Goal: Transaction & Acquisition: Obtain resource

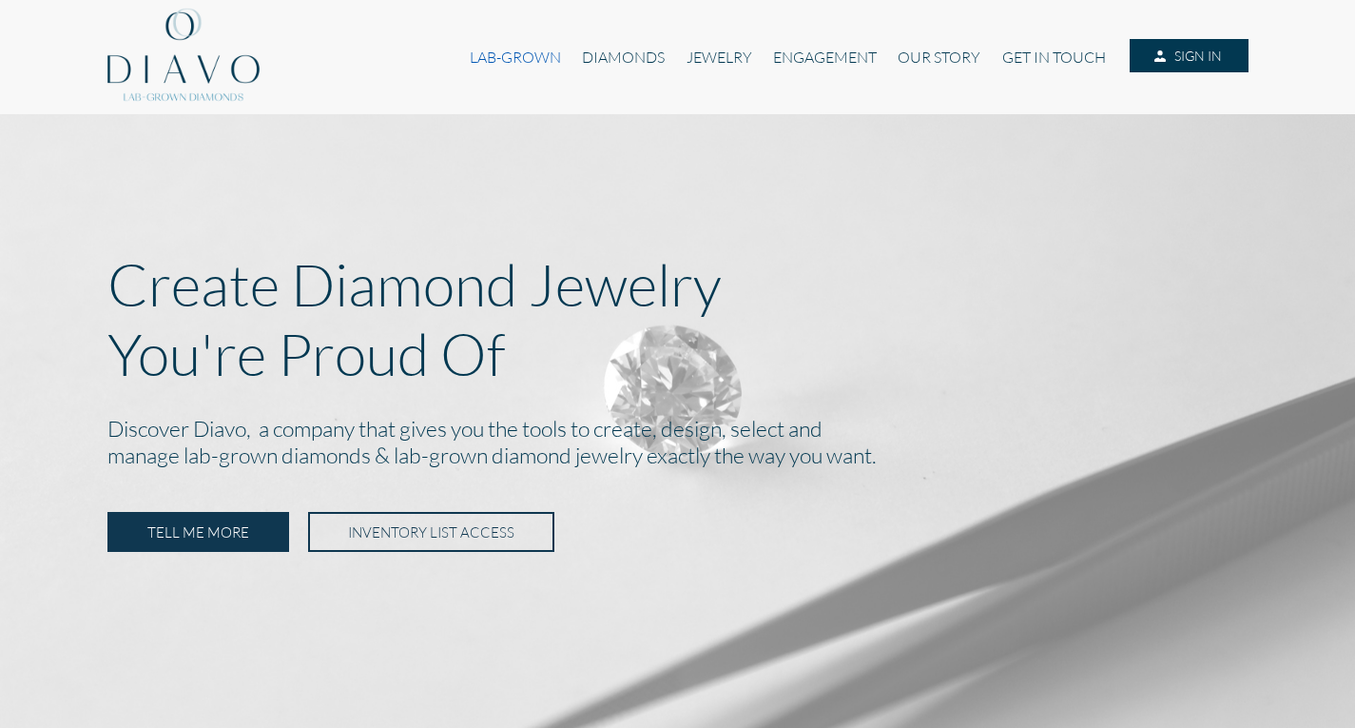
click at [501, 61] on link "LAB-GROWN" at bounding box center [515, 57] width 112 height 36
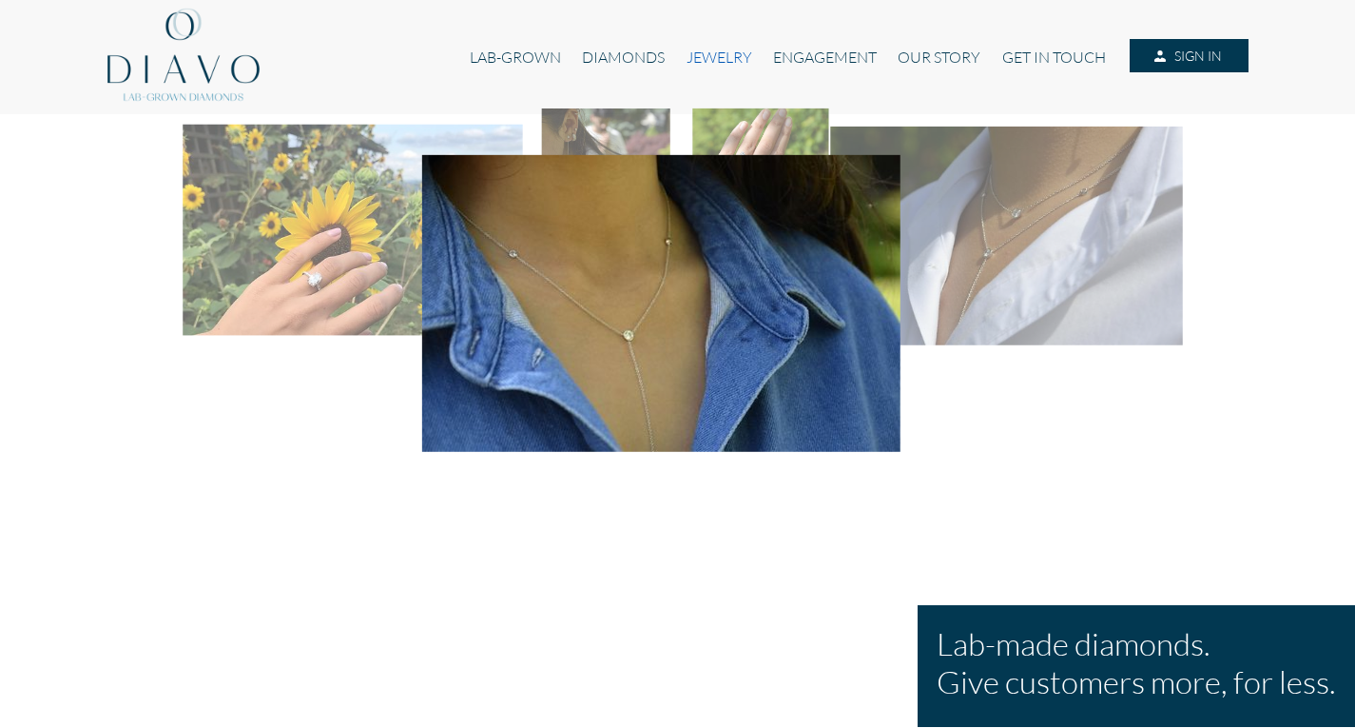
click at [714, 50] on link "JEWELRY" at bounding box center [718, 57] width 87 height 36
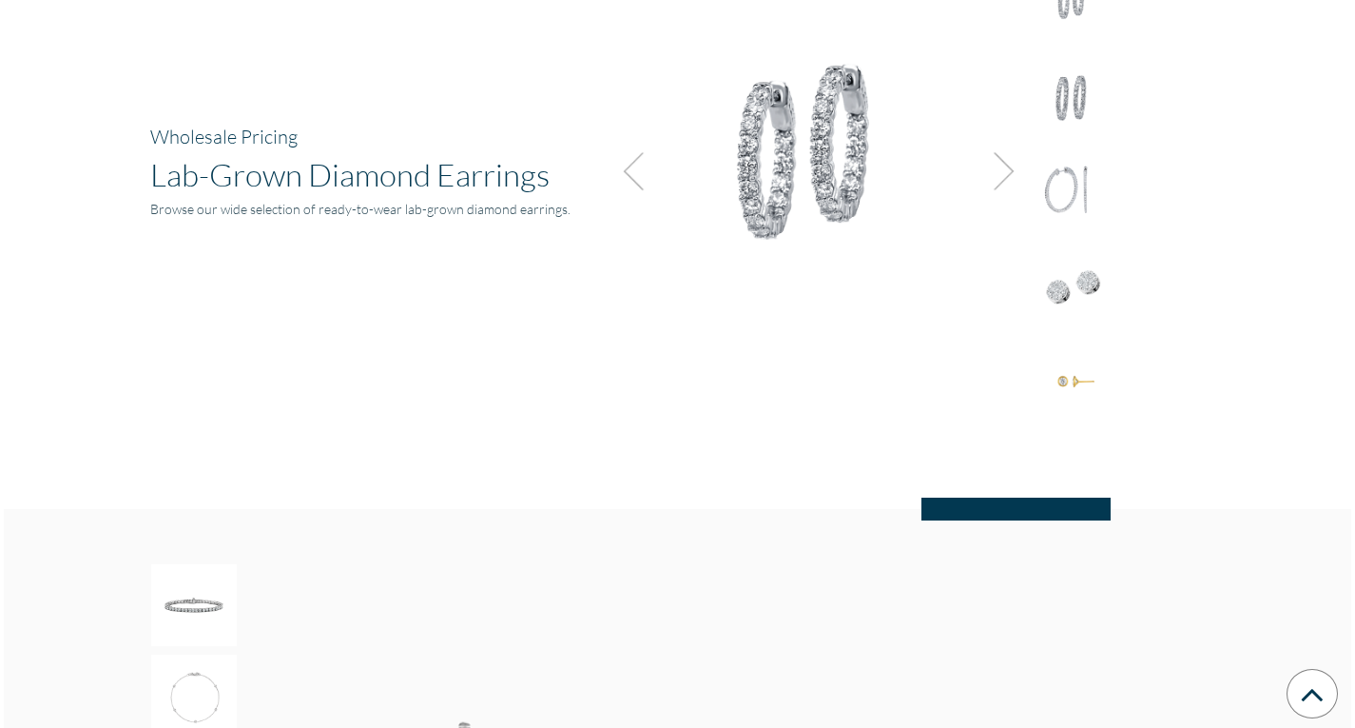
scroll to position [2568, 0]
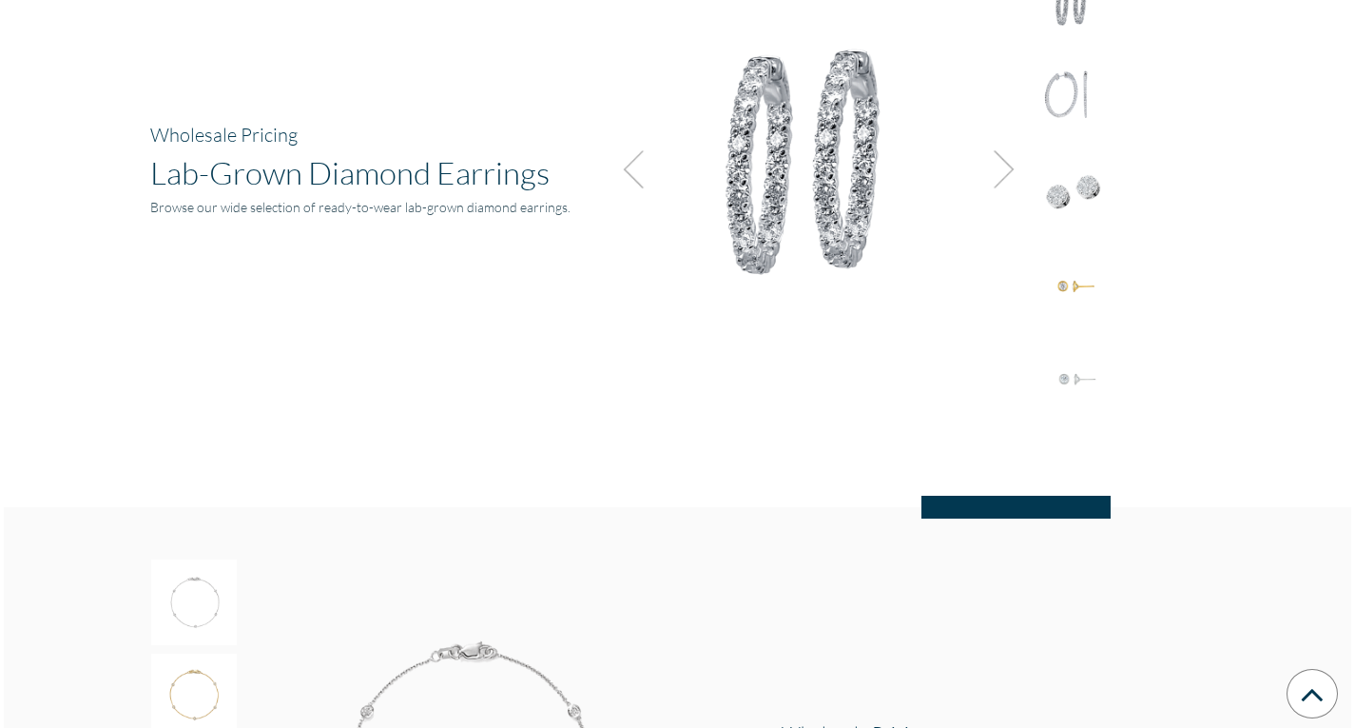
click at [1074, 181] on img at bounding box center [1074, 191] width 86 height 86
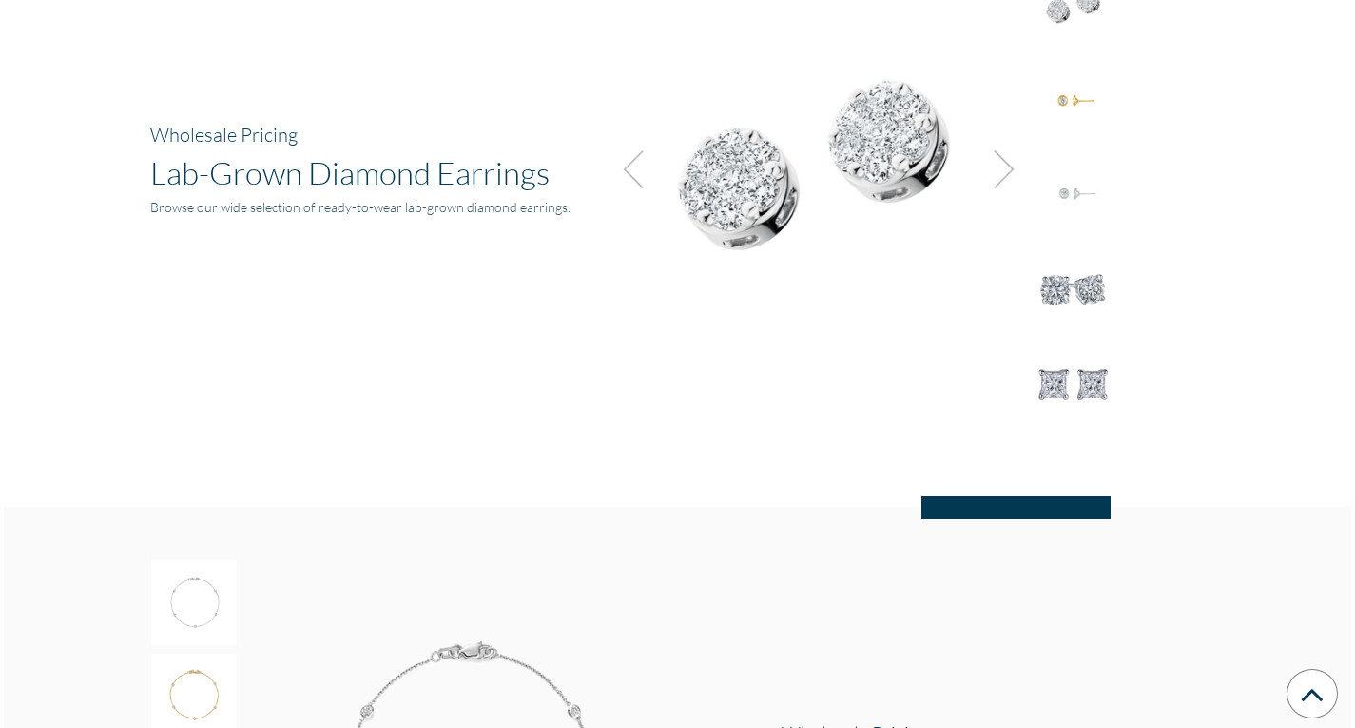
click at [859, 177] on img at bounding box center [816, 162] width 428 height 428
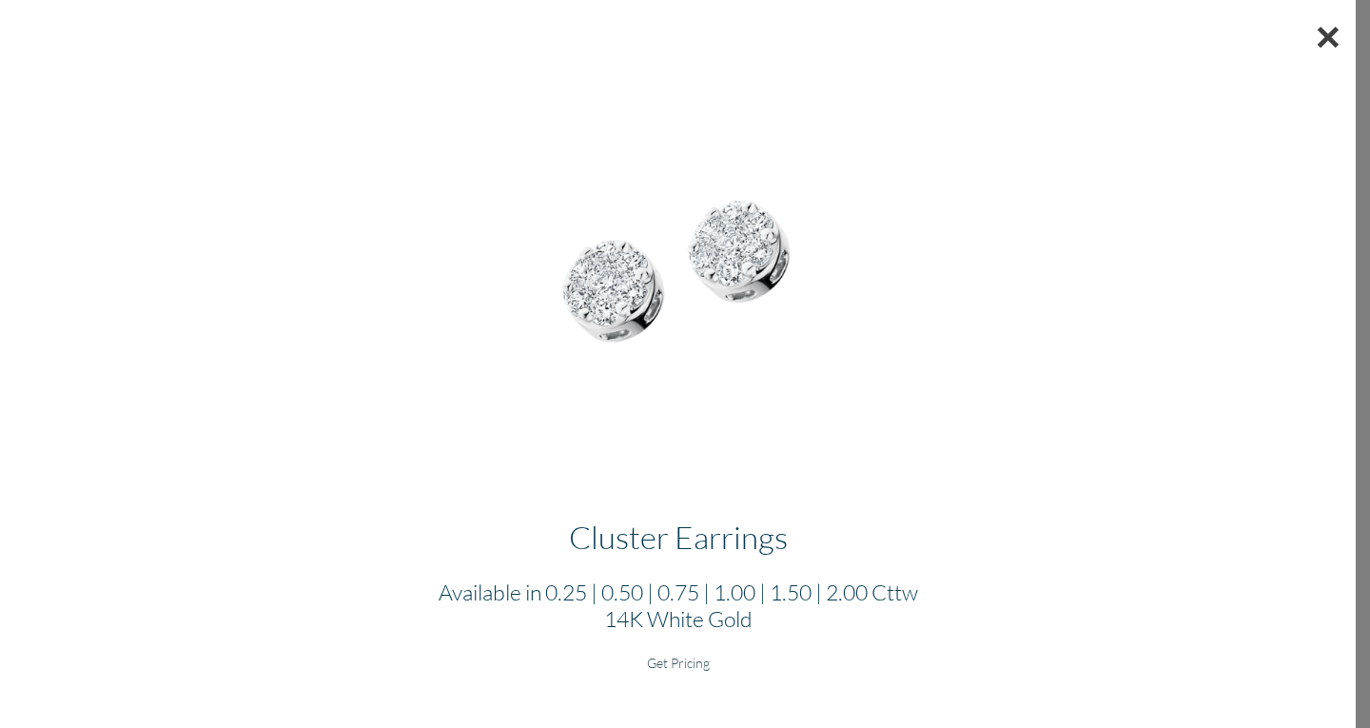
click at [1329, 40] on button "×" at bounding box center [1327, 36] width 55 height 73
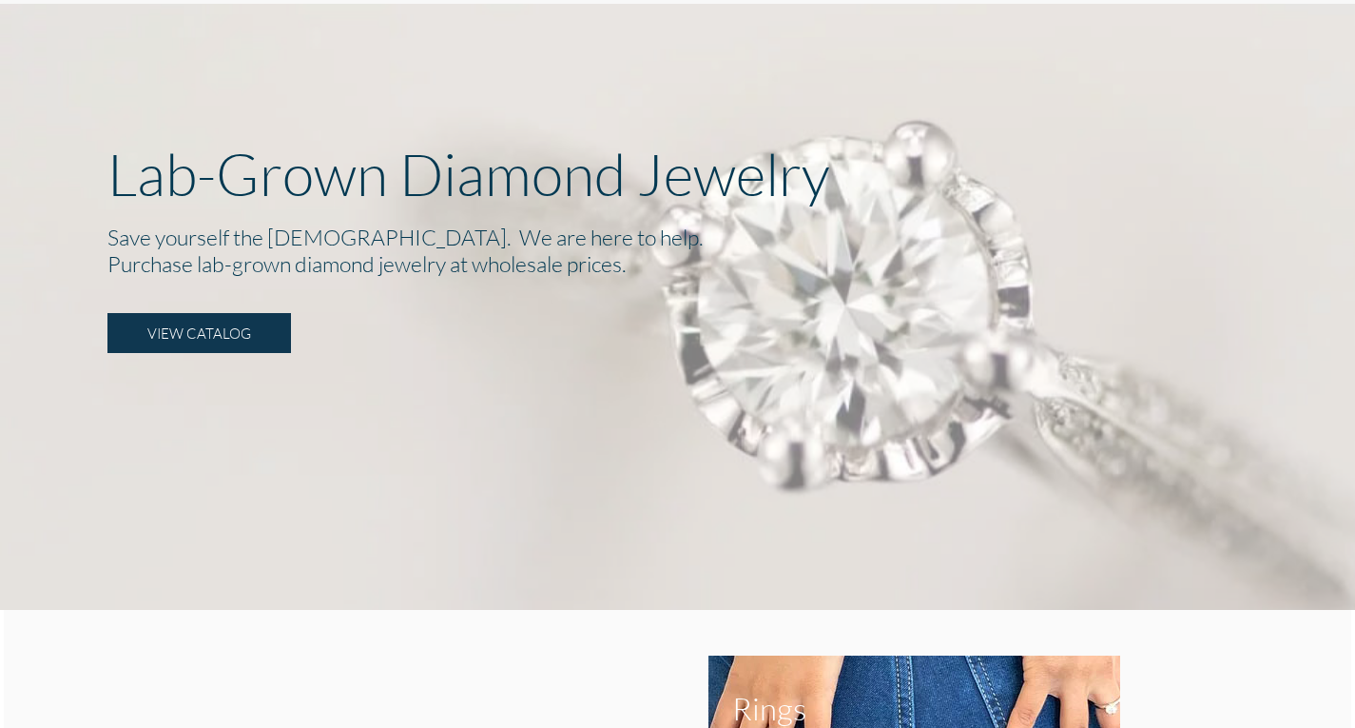
scroll to position [95, 0]
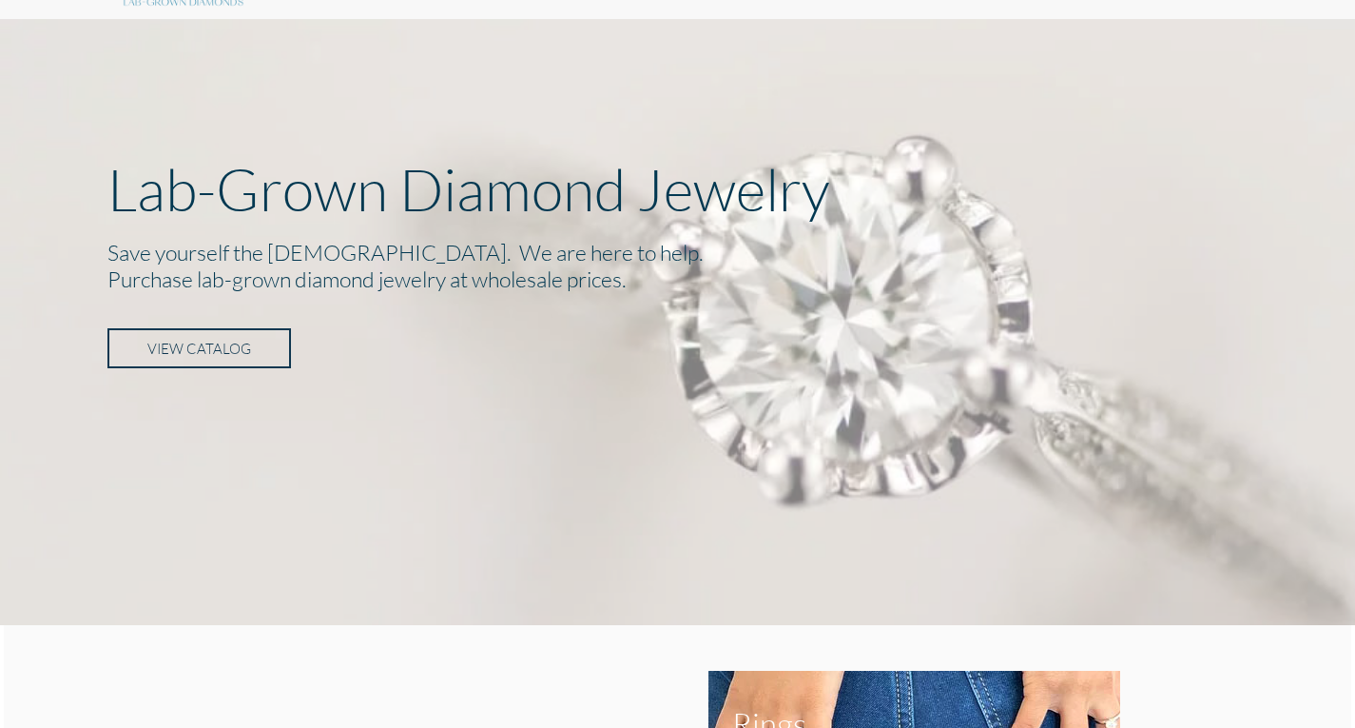
click at [187, 345] on link "VIEW CATALOG" at bounding box center [199, 348] width 184 height 40
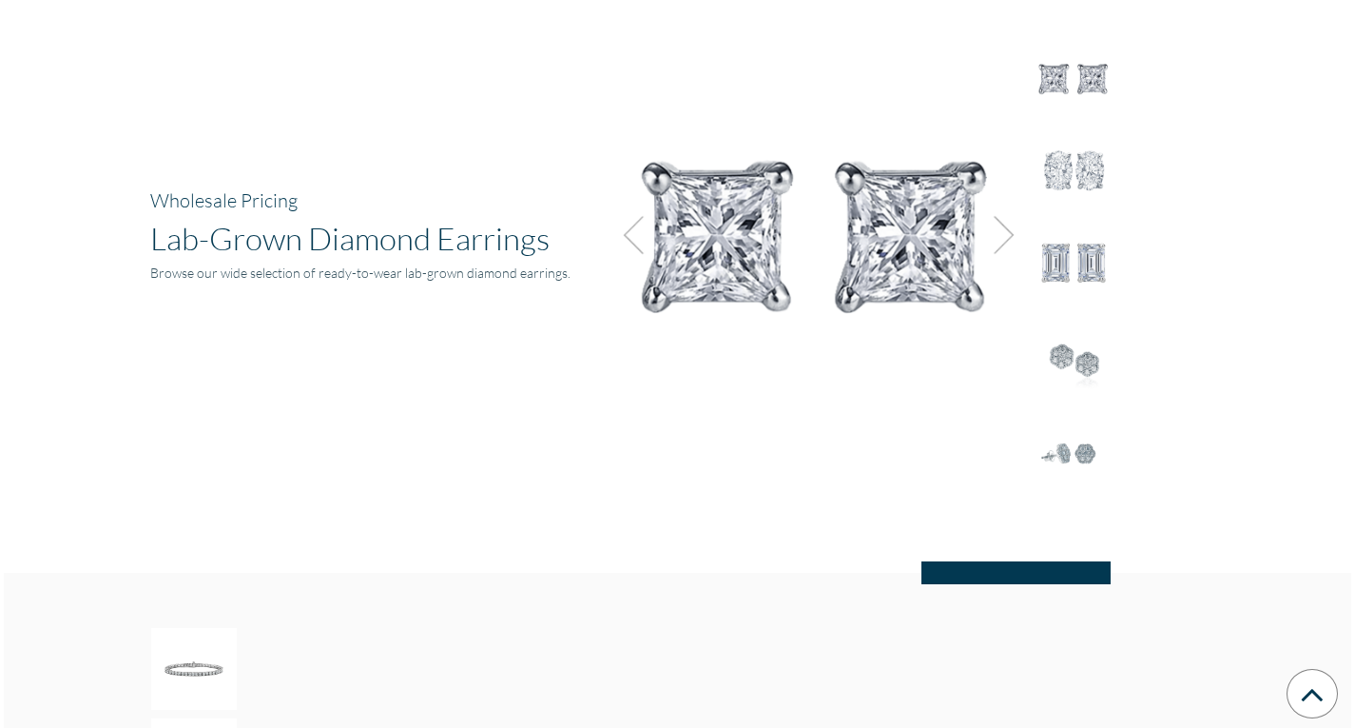
scroll to position [2464, 0]
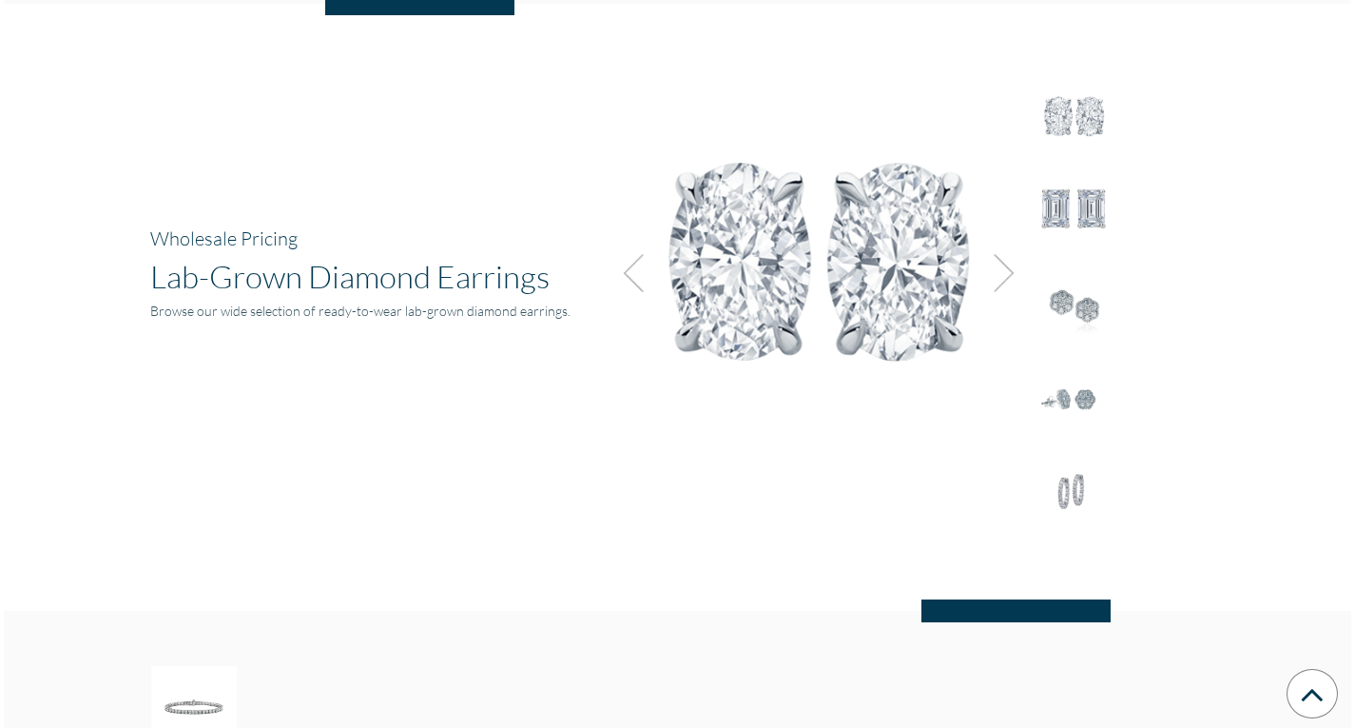
click at [1001, 279] on img at bounding box center [998, 272] width 51 height 51
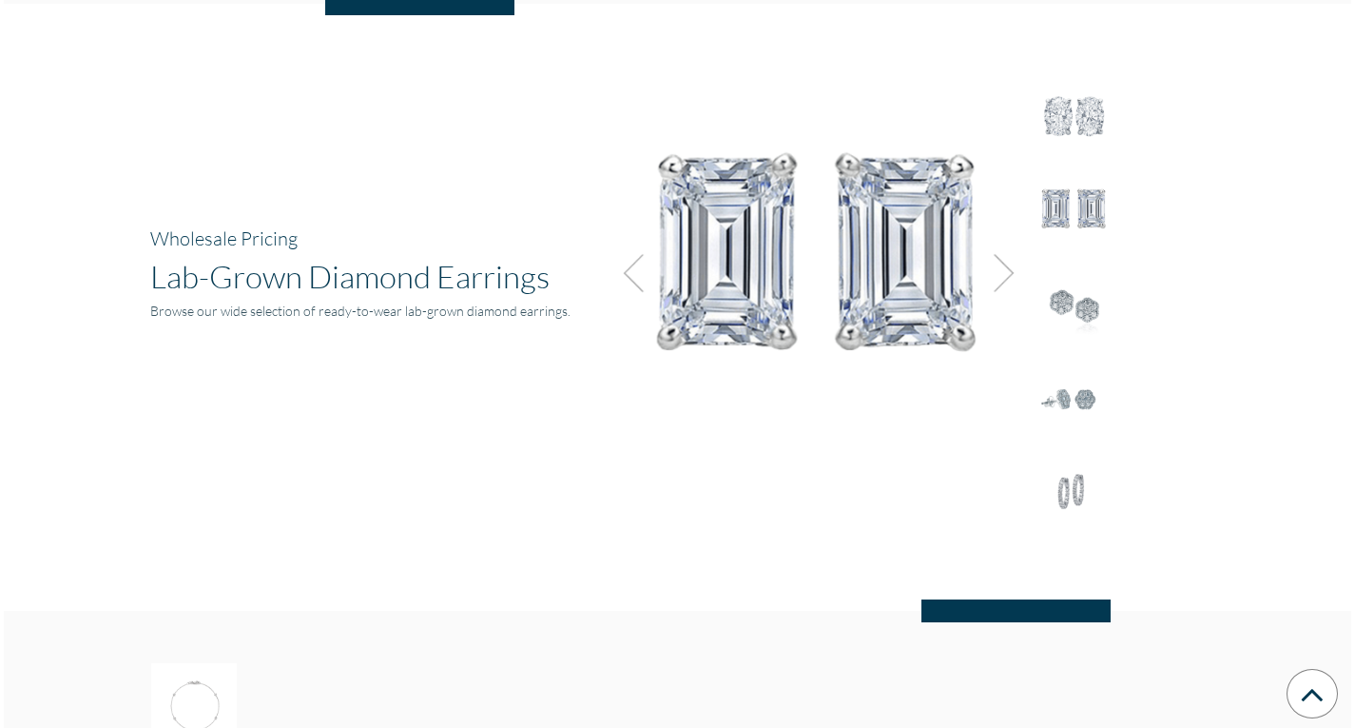
click at [1001, 279] on img at bounding box center [998, 272] width 51 height 51
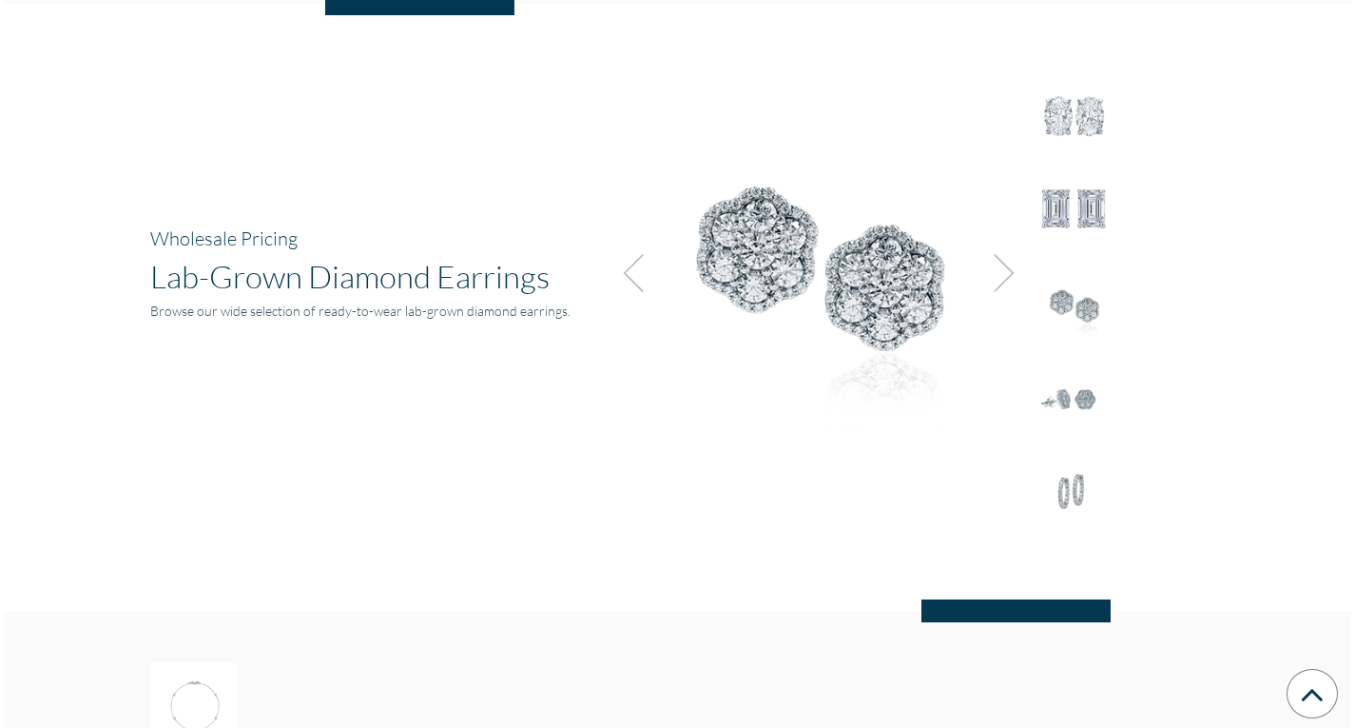
click at [1001, 279] on img at bounding box center [998, 272] width 51 height 51
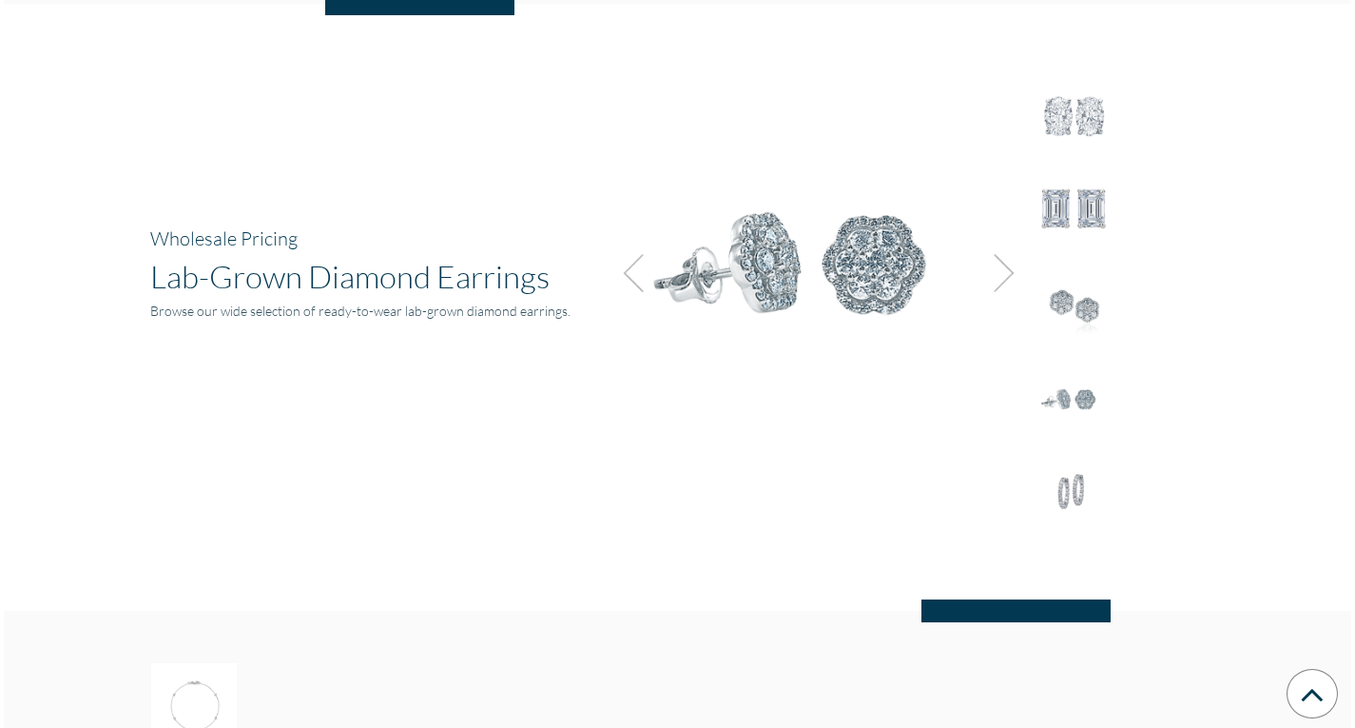
click at [1001, 279] on img at bounding box center [998, 272] width 51 height 51
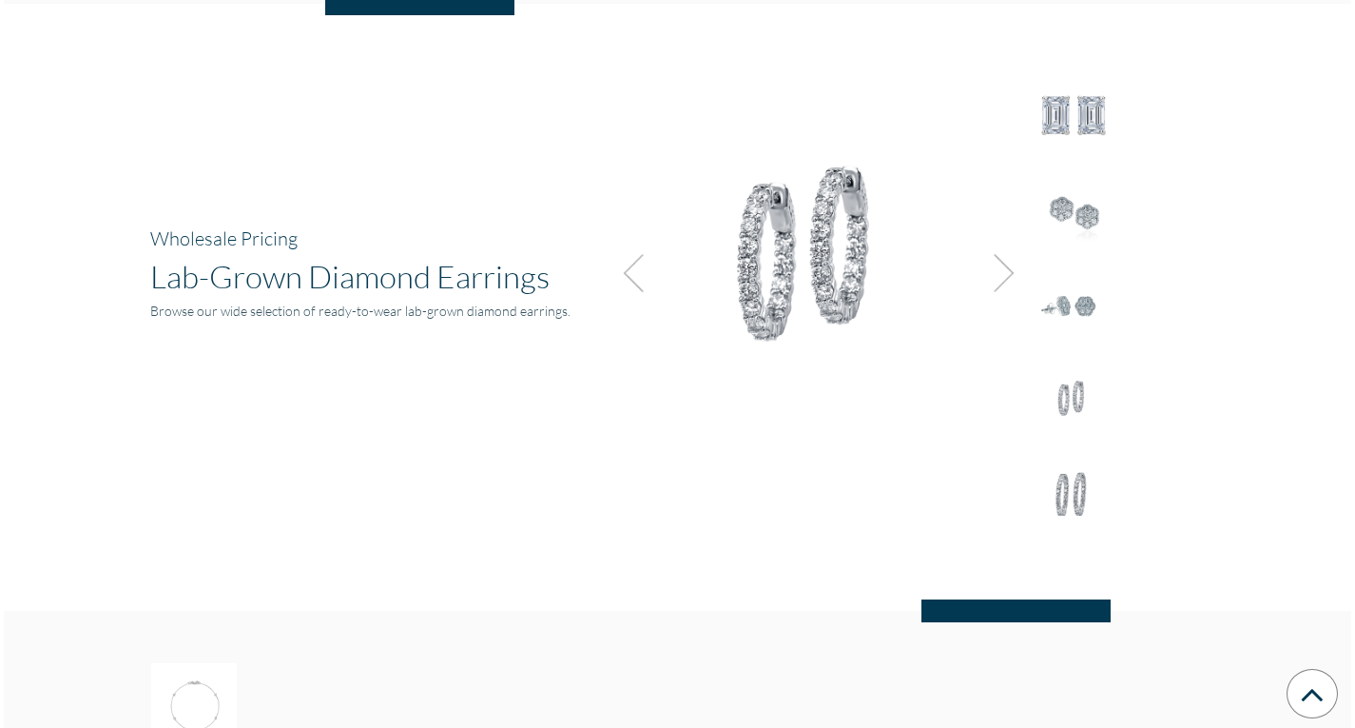
click at [1001, 279] on img at bounding box center [998, 272] width 51 height 51
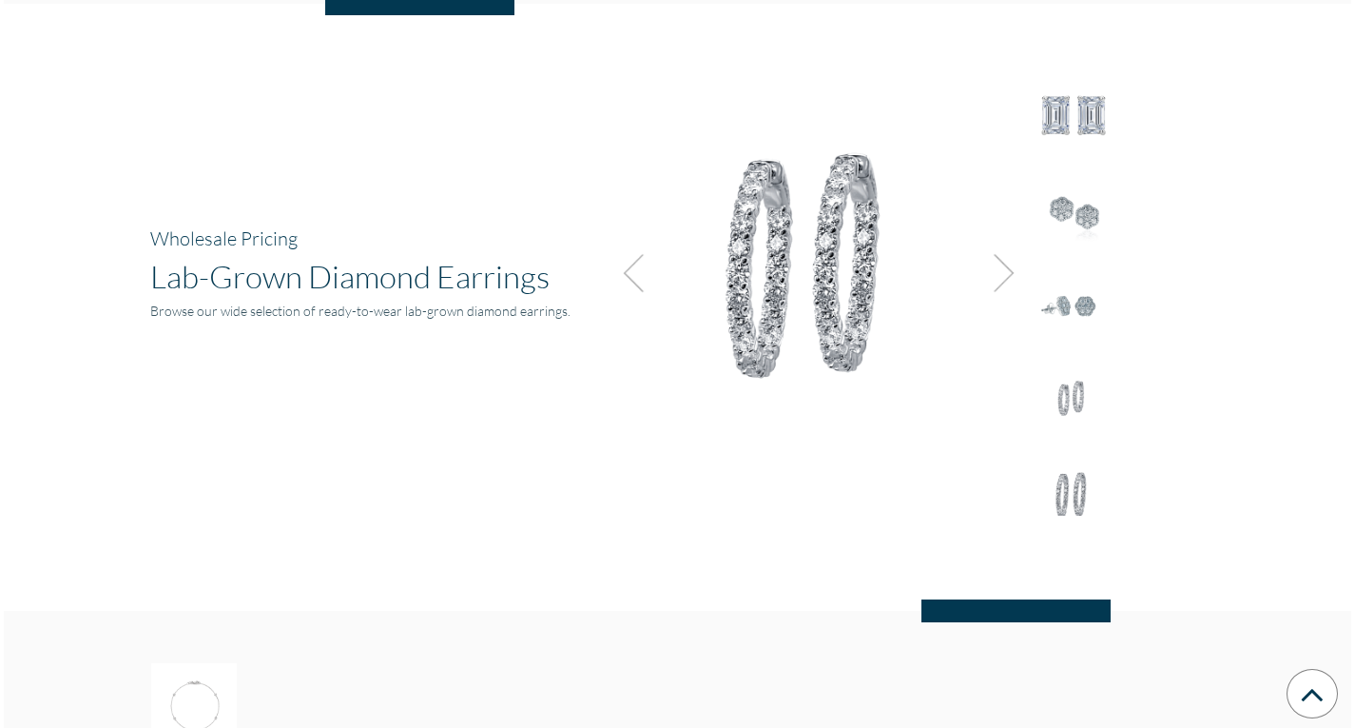
click at [1001, 279] on img at bounding box center [998, 272] width 51 height 51
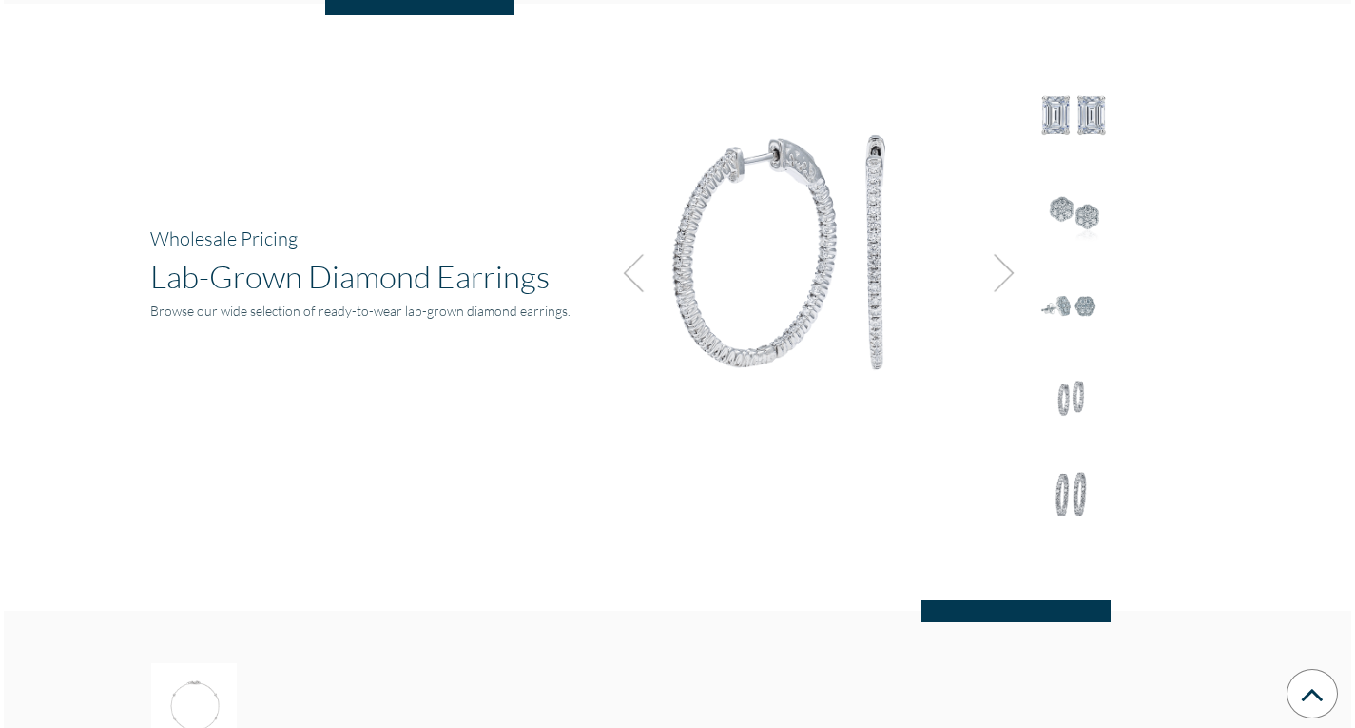
click at [1001, 279] on img at bounding box center [998, 272] width 51 height 51
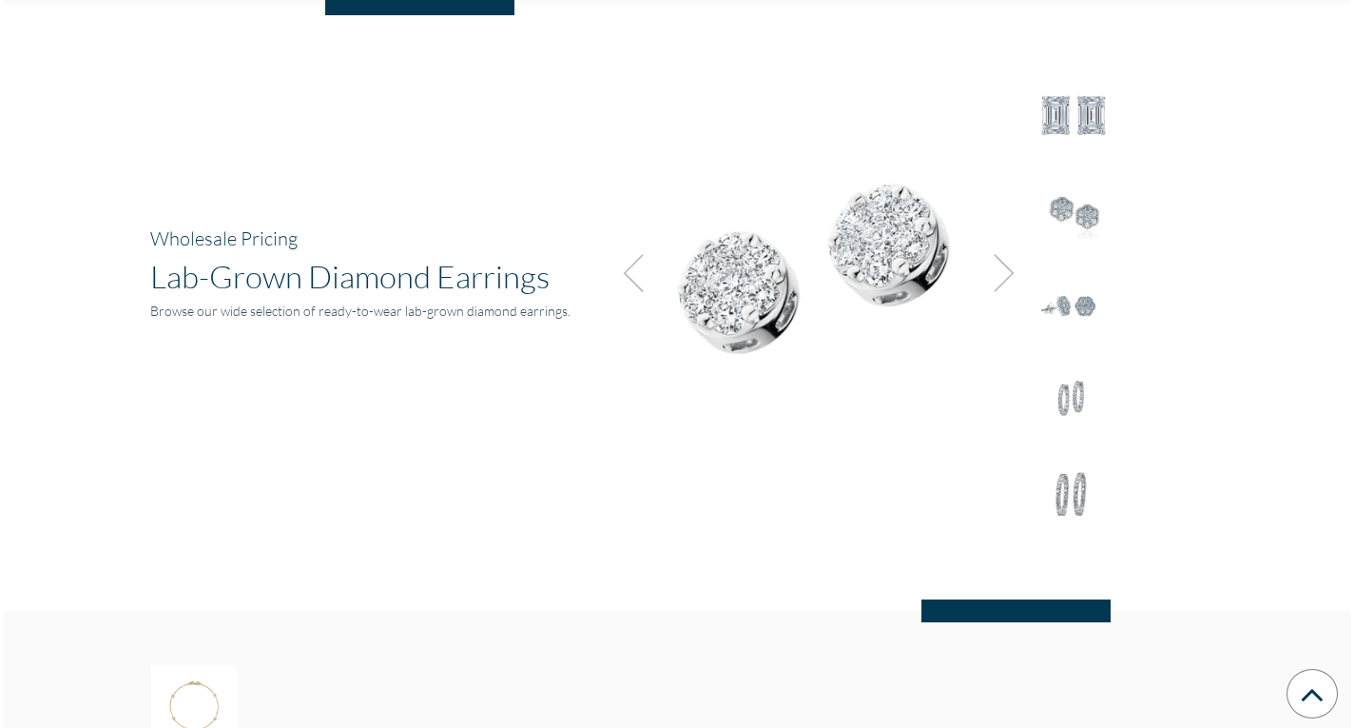
click at [1001, 279] on img at bounding box center [998, 272] width 51 height 51
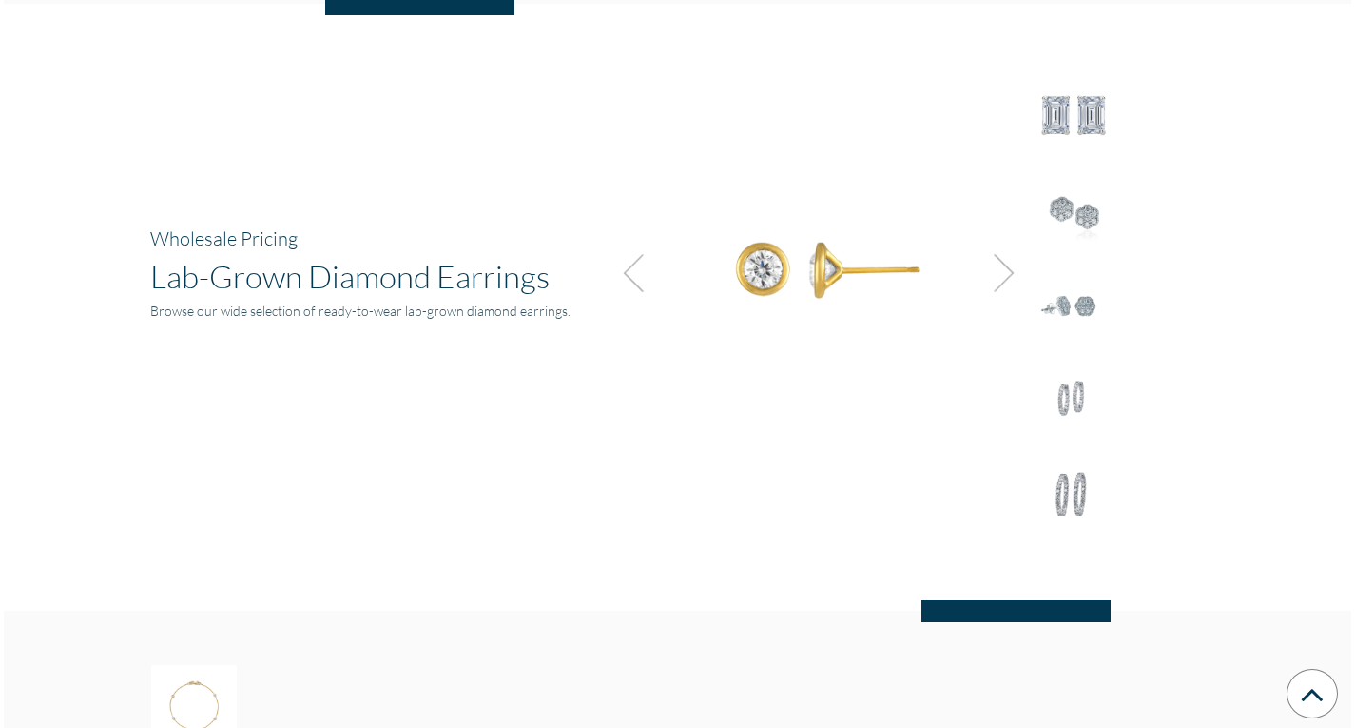
click at [1001, 279] on img at bounding box center [998, 272] width 51 height 51
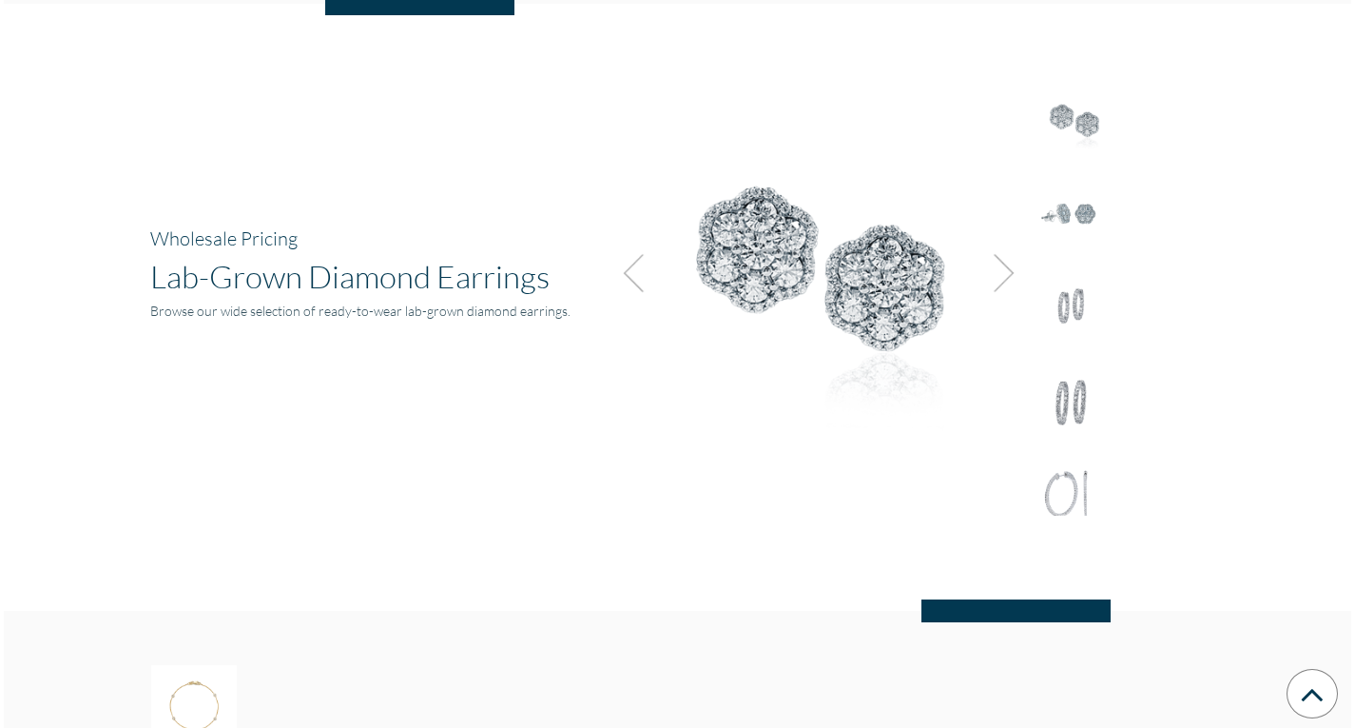
click at [1001, 279] on img at bounding box center [998, 272] width 51 height 51
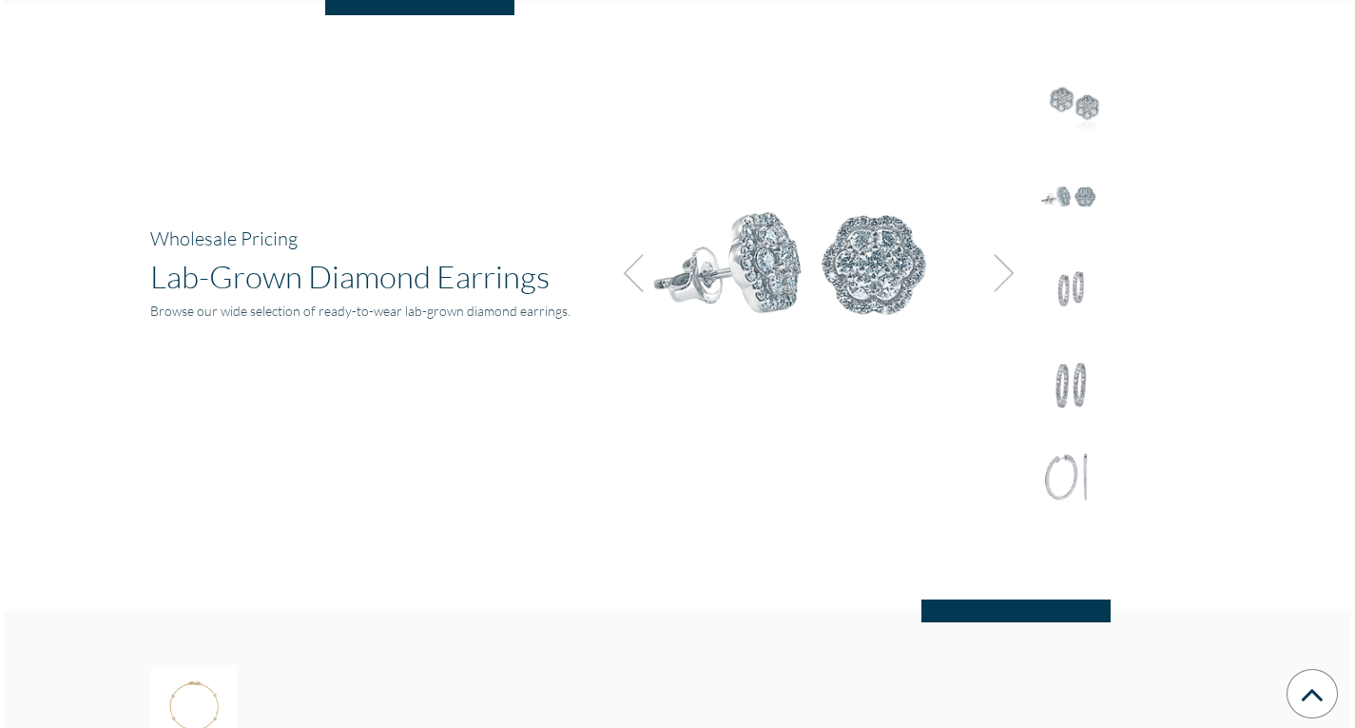
click at [1001, 279] on img at bounding box center [998, 272] width 51 height 51
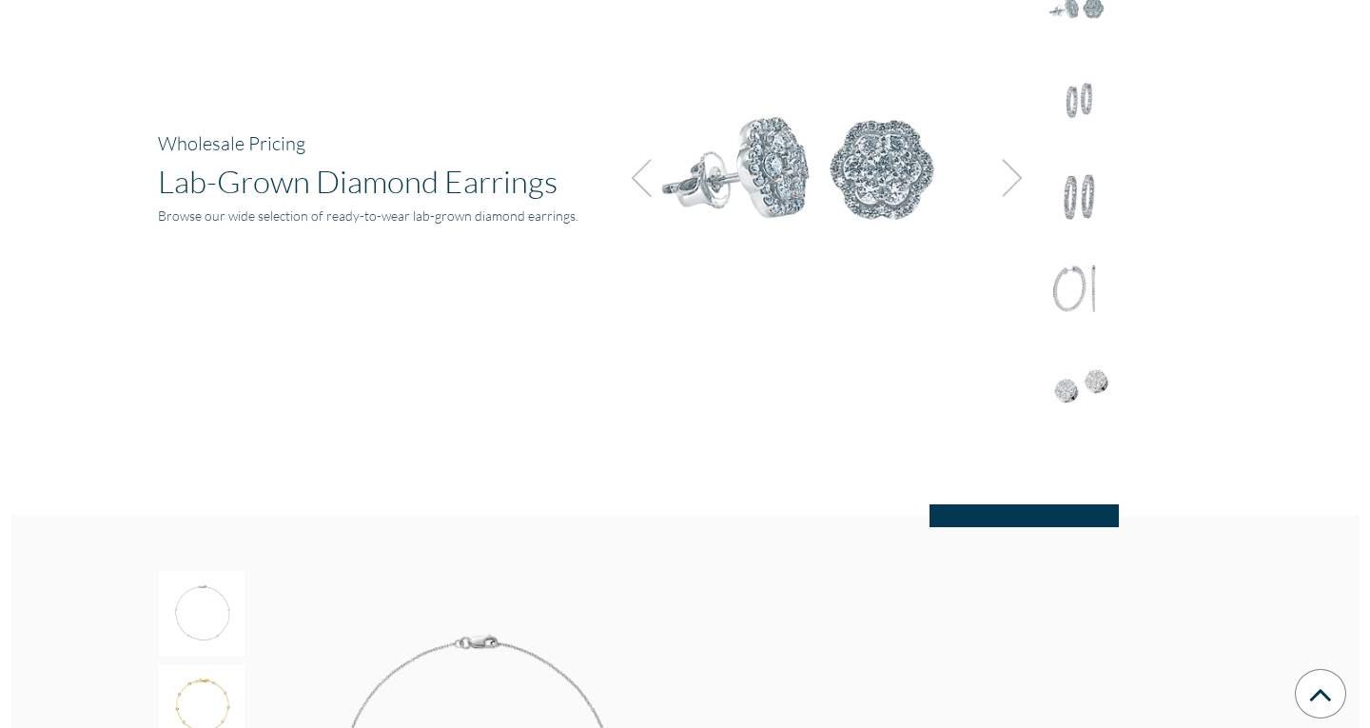
scroll to position [2559, 0]
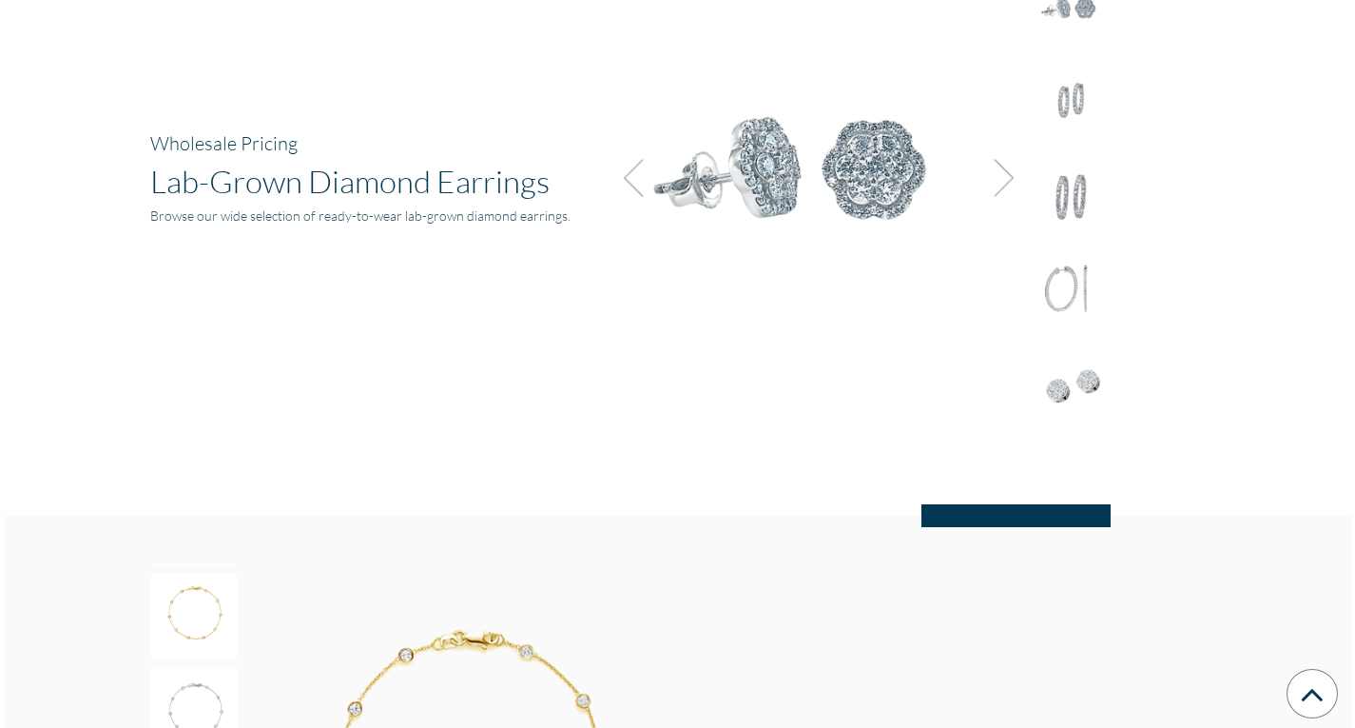
click at [1066, 364] on img at bounding box center [1074, 385] width 86 height 86
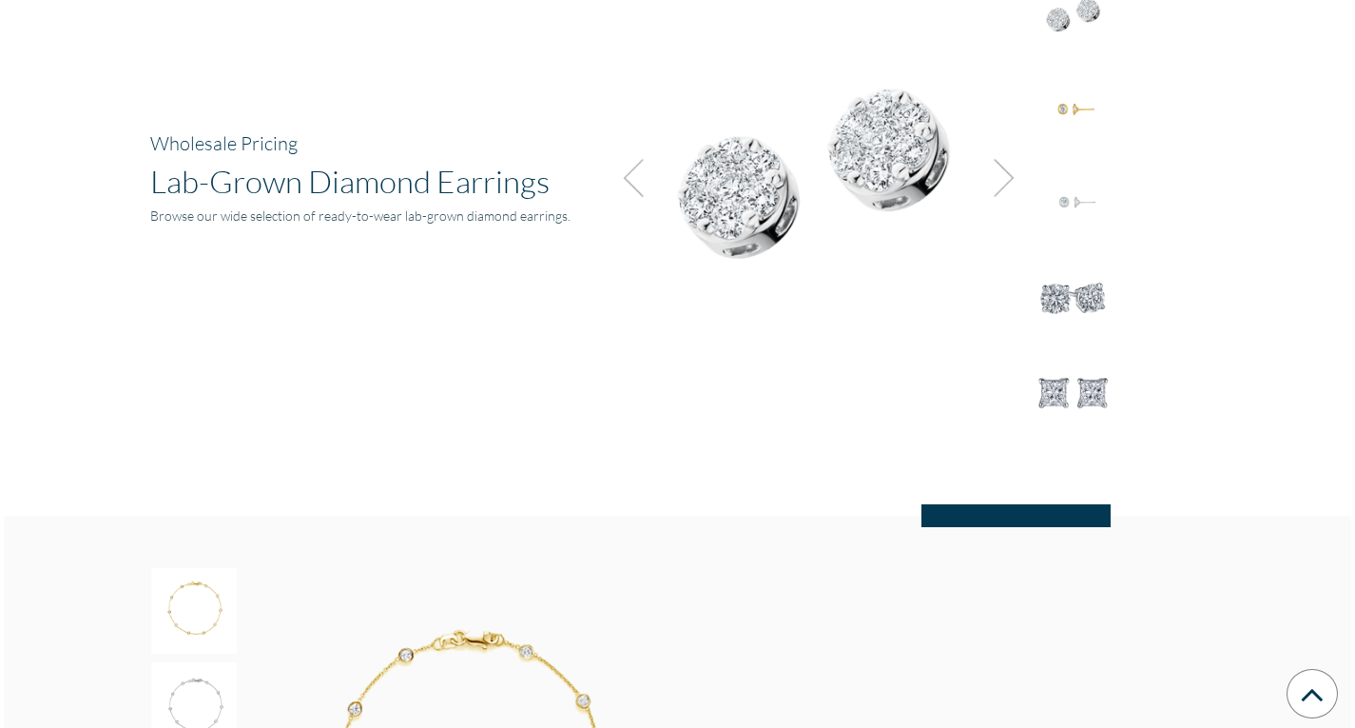
click at [866, 168] on img at bounding box center [816, 170] width 428 height 428
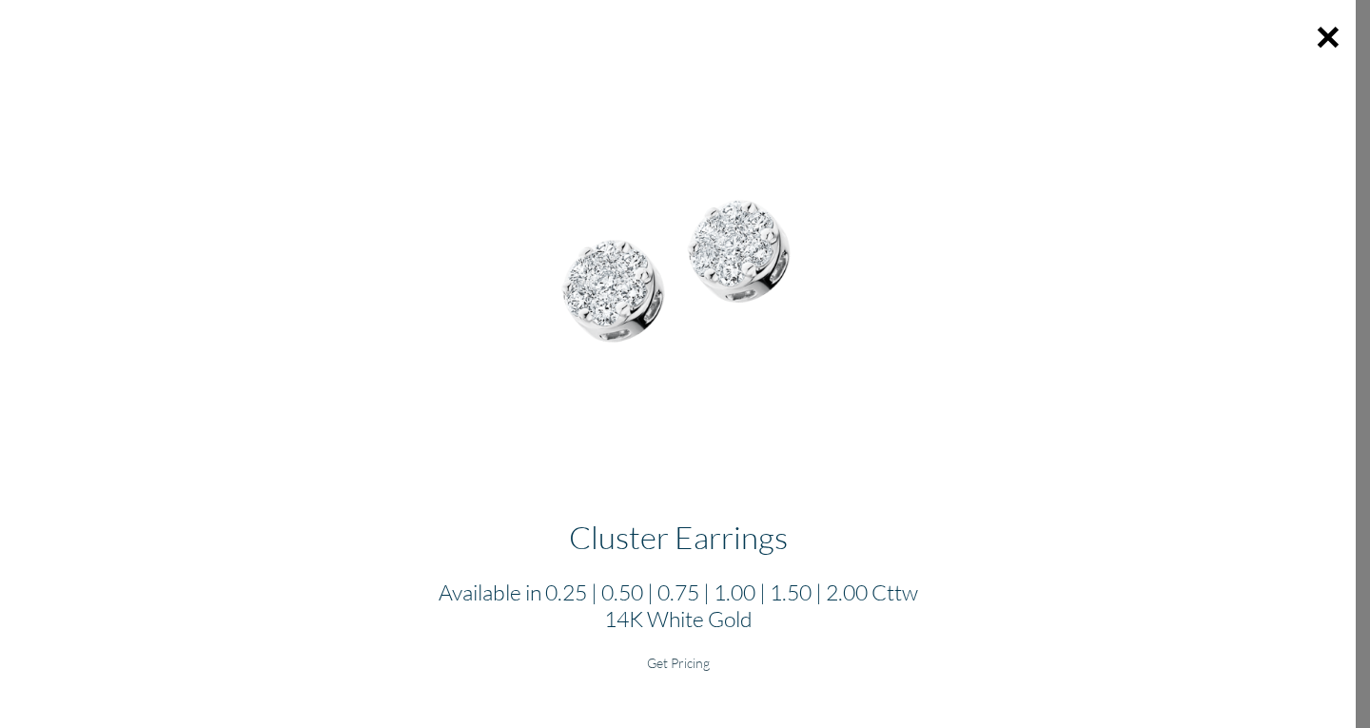
click at [683, 661] on h6 "Get Pricing" at bounding box center [677, 662] width 1325 height 16
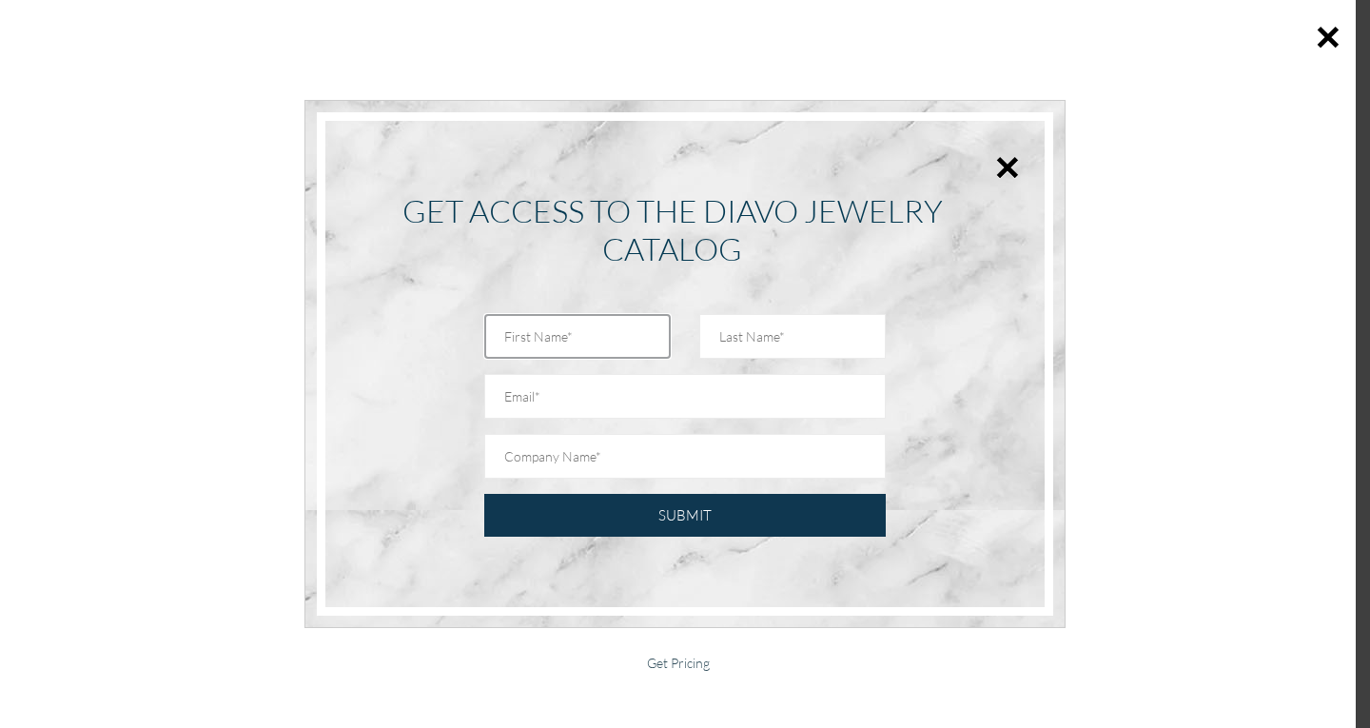
click at [640, 344] on input "text" at bounding box center [577, 336] width 186 height 45
type input "Lukasz"
type input "Szmalenberg"
type input "szmal@hotmail.co.uk"
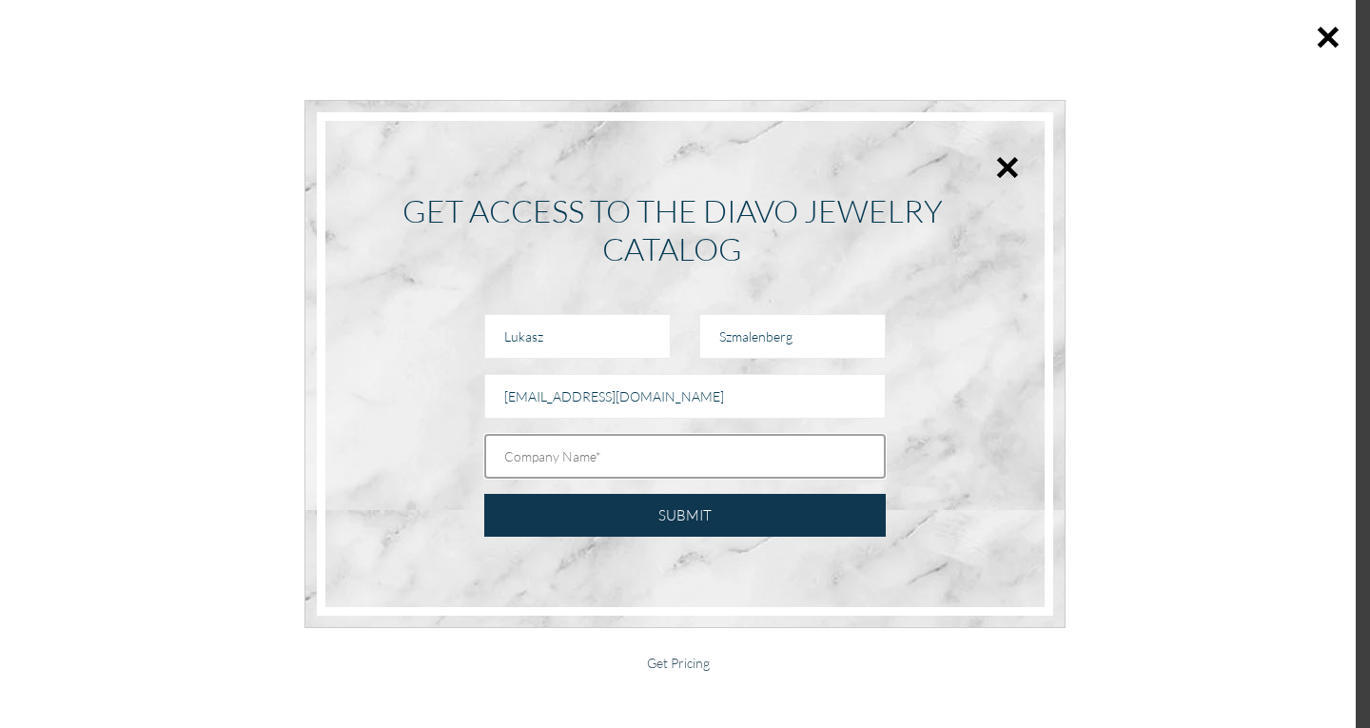
click at [646, 454] on input "text" at bounding box center [684, 456] width 401 height 45
type input "True Luxury Exchange"
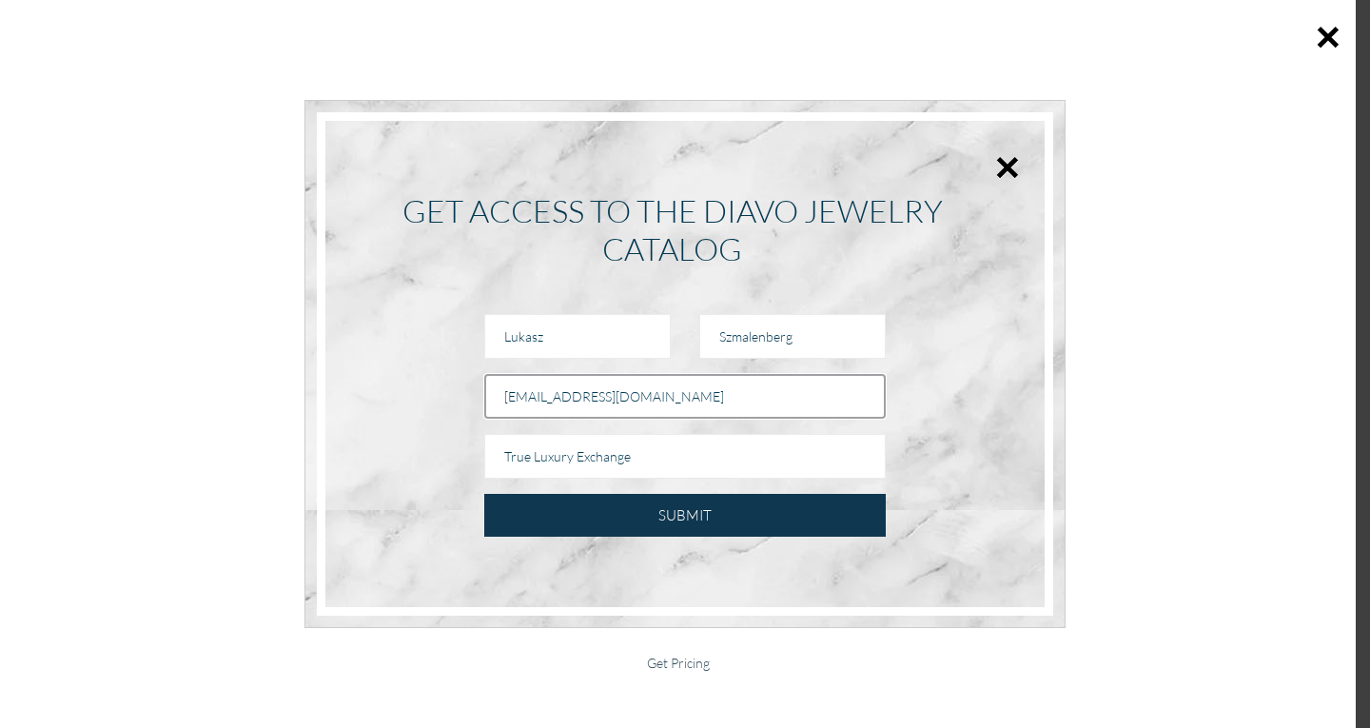
drag, startPoint x: 678, startPoint y: 399, endPoint x: 511, endPoint y: 406, distance: 167.5
click at [511, 406] on input "Email" at bounding box center [684, 396] width 401 height 45
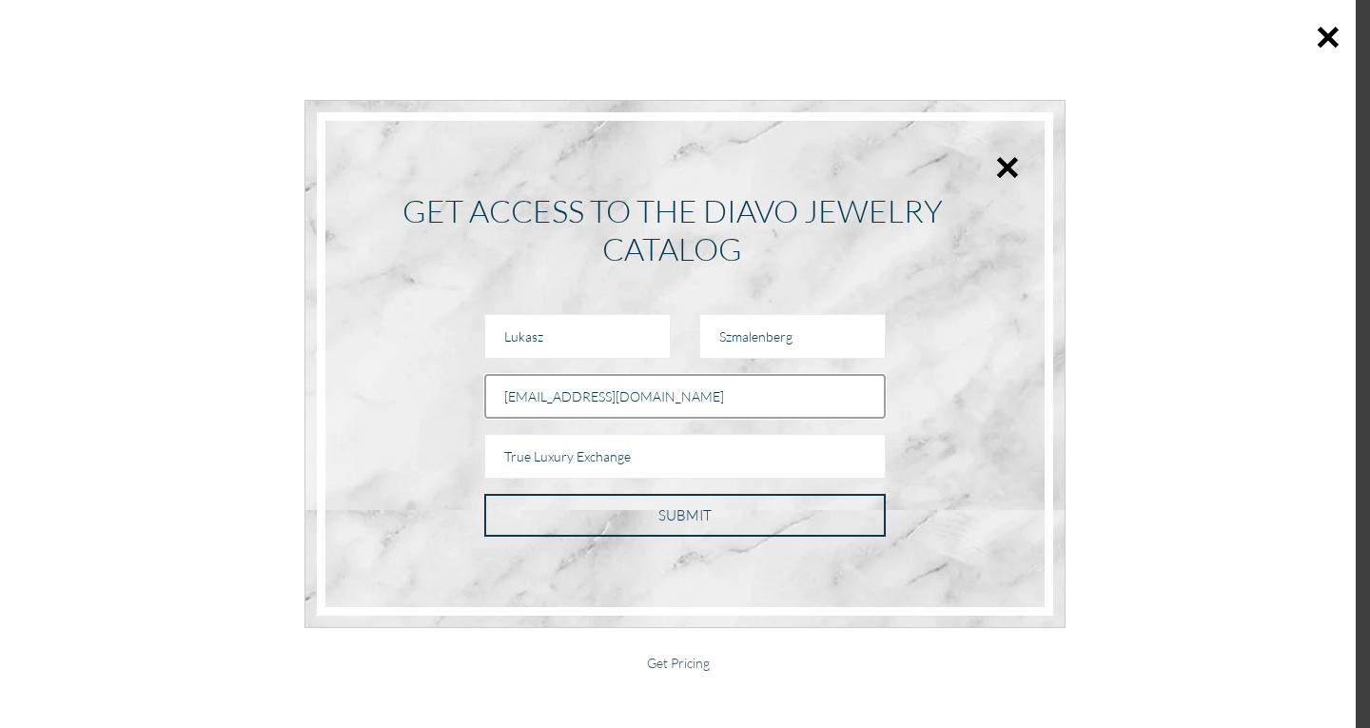
type input "info@trueluxuryexchange.com"
click at [710, 521] on input "SUBMIT" at bounding box center [684, 515] width 401 height 43
click at [671, 511] on input "SUBMIT" at bounding box center [684, 515] width 401 height 43
click at [702, 515] on input "SUBMIT" at bounding box center [684, 515] width 401 height 43
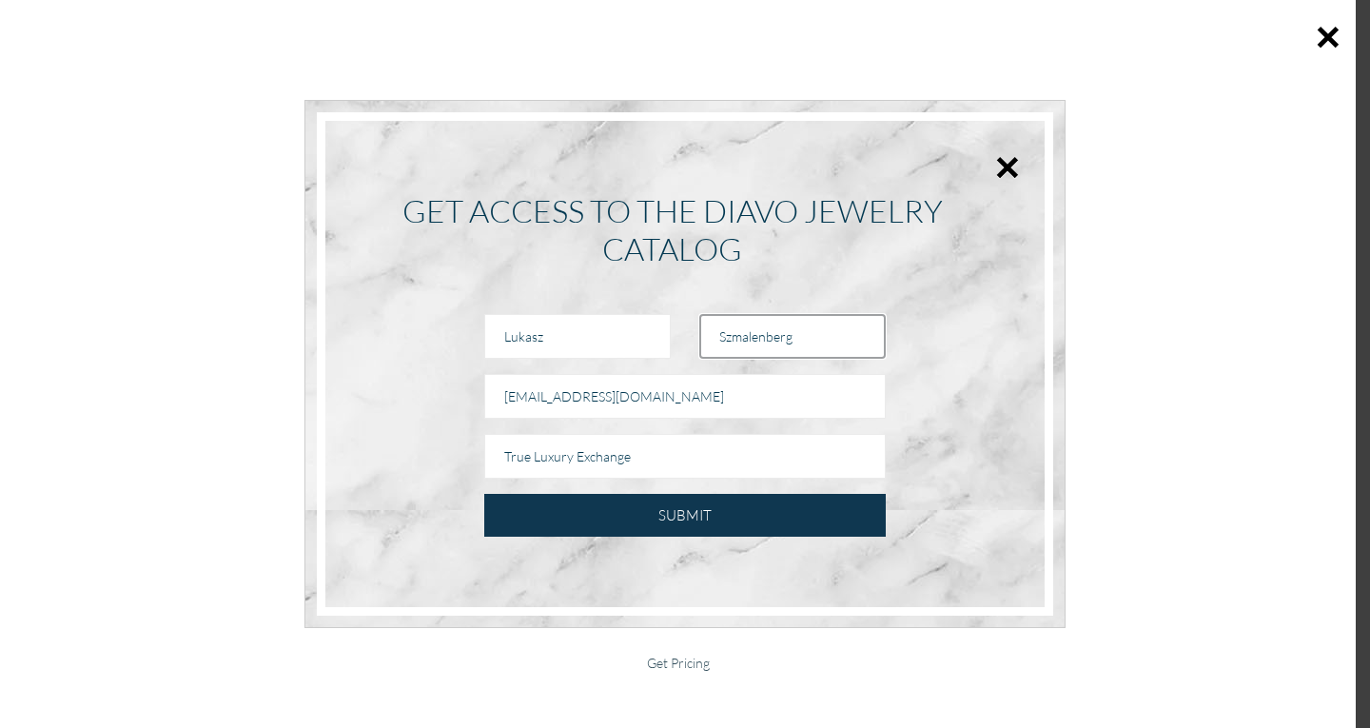
click at [780, 343] on input "Szmalenberg" at bounding box center [792, 336] width 186 height 45
click at [631, 329] on input "Lukasz" at bounding box center [577, 336] width 186 height 45
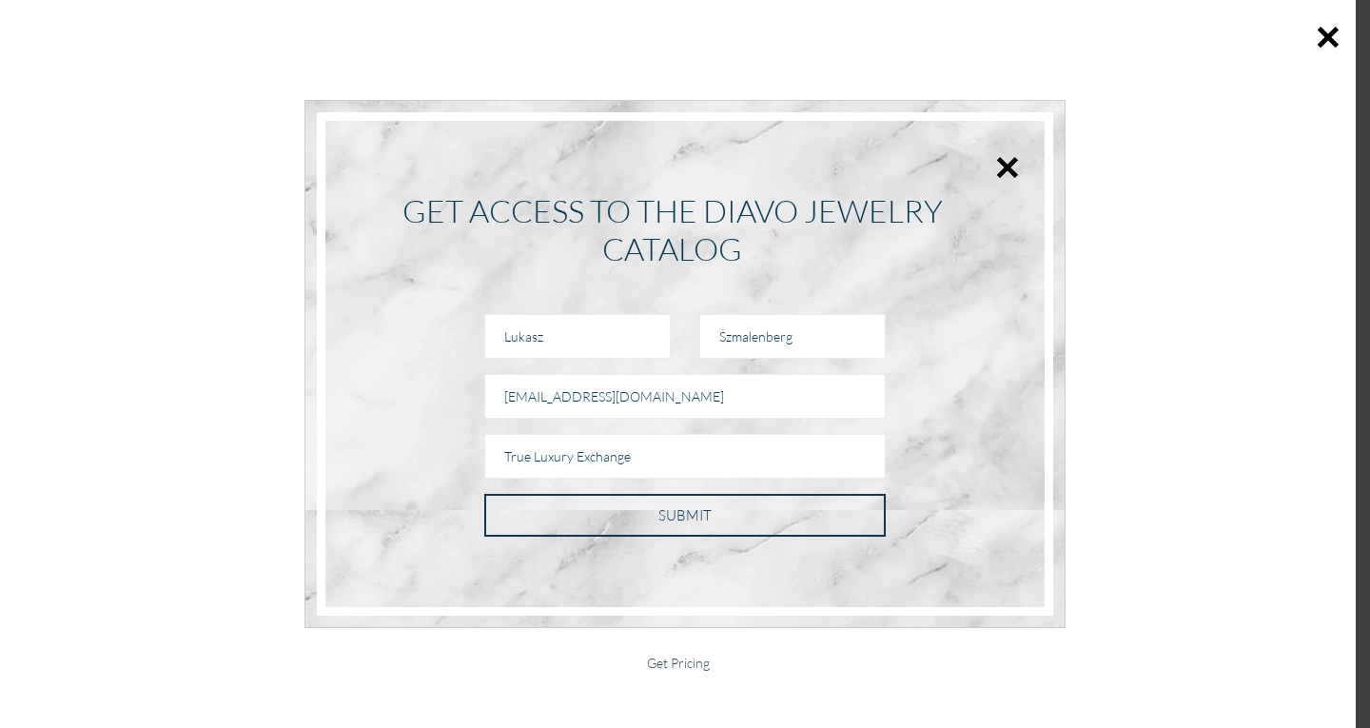
click at [771, 498] on input "SUBMIT" at bounding box center [684, 515] width 401 height 43
click at [716, 513] on input "SUBMIT" at bounding box center [684, 515] width 401 height 43
click at [674, 513] on input "SUBMIT" at bounding box center [684, 515] width 401 height 43
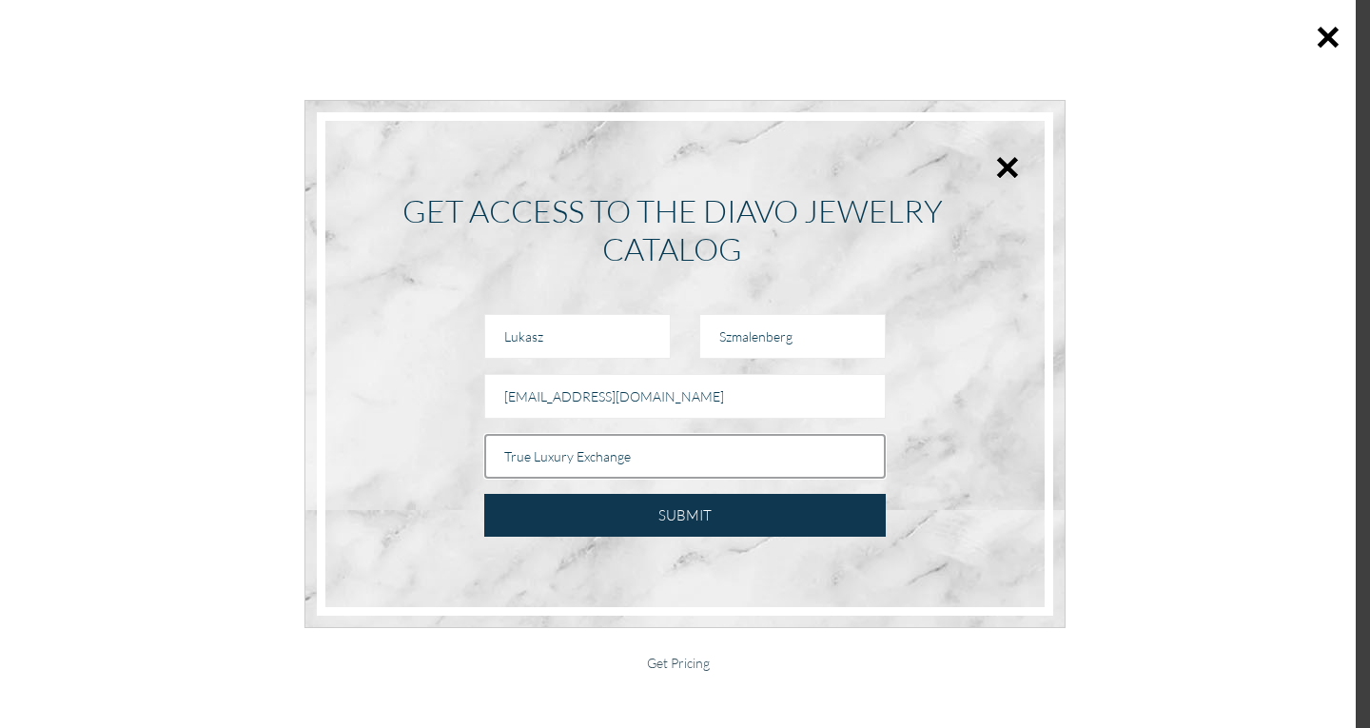
click at [667, 460] on input "True Luxury Exchange" at bounding box center [684, 456] width 401 height 45
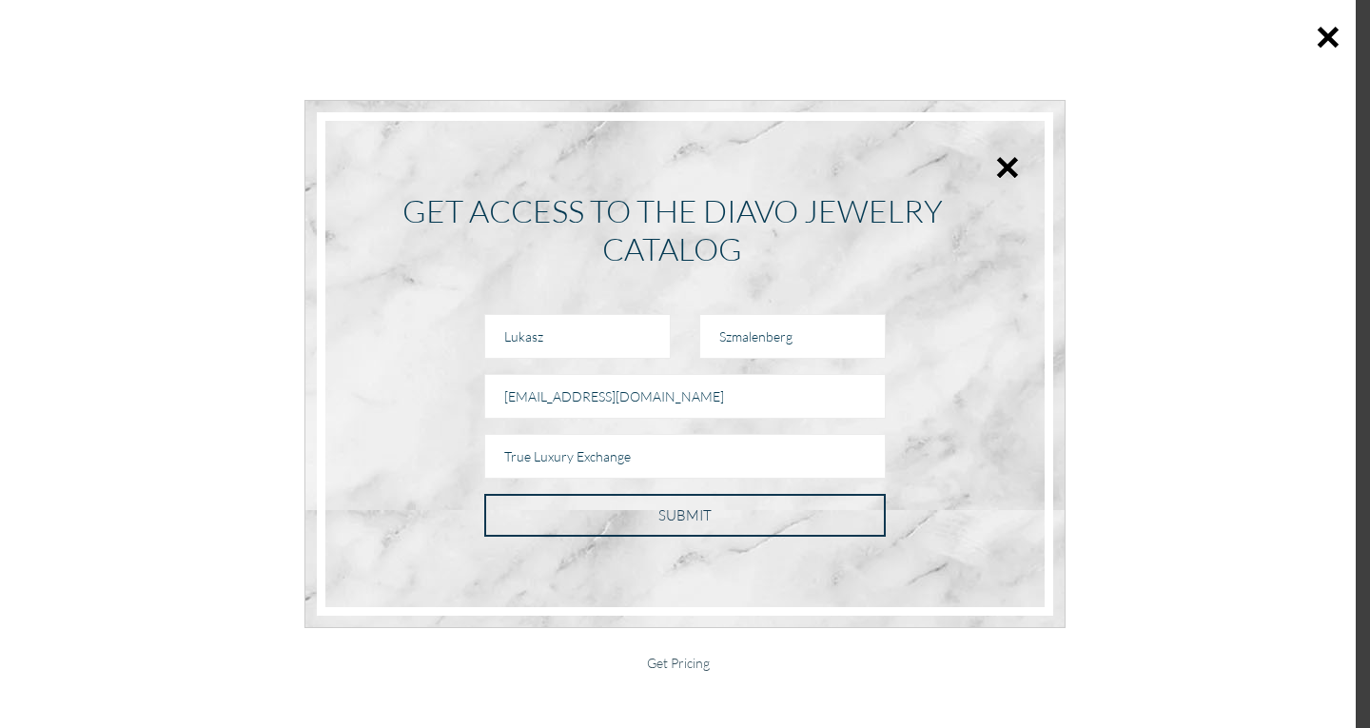
click at [664, 513] on input "SUBMIT" at bounding box center [684, 515] width 401 height 43
click at [767, 522] on input "SUBMIT" at bounding box center [684, 515] width 401 height 43
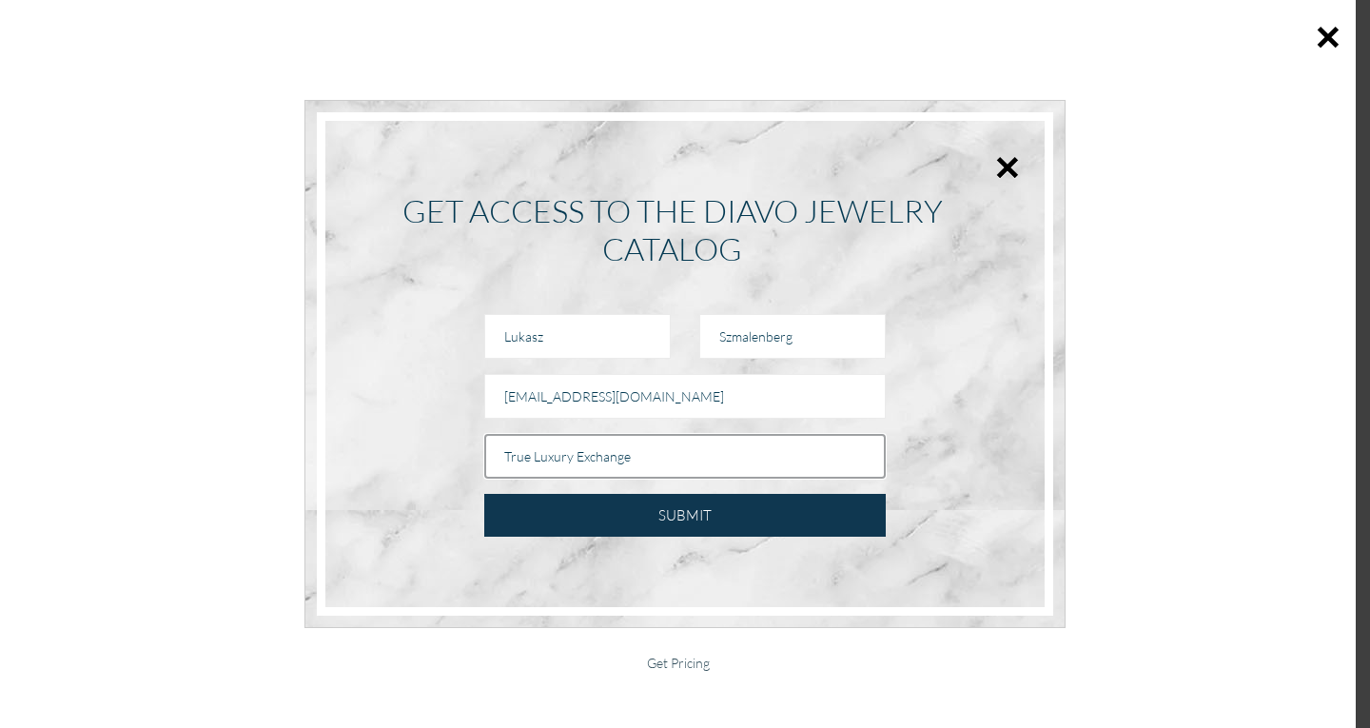
drag, startPoint x: 683, startPoint y: 452, endPoint x: 723, endPoint y: 454, distance: 40.0
click at [723, 454] on input "True Luxury Exchange" at bounding box center [684, 456] width 401 height 45
click at [589, 457] on input "True Luxury Exchange" at bounding box center [684, 456] width 401 height 45
click at [684, 456] on input "www.TrueLuxuryExchange" at bounding box center [684, 456] width 401 height 45
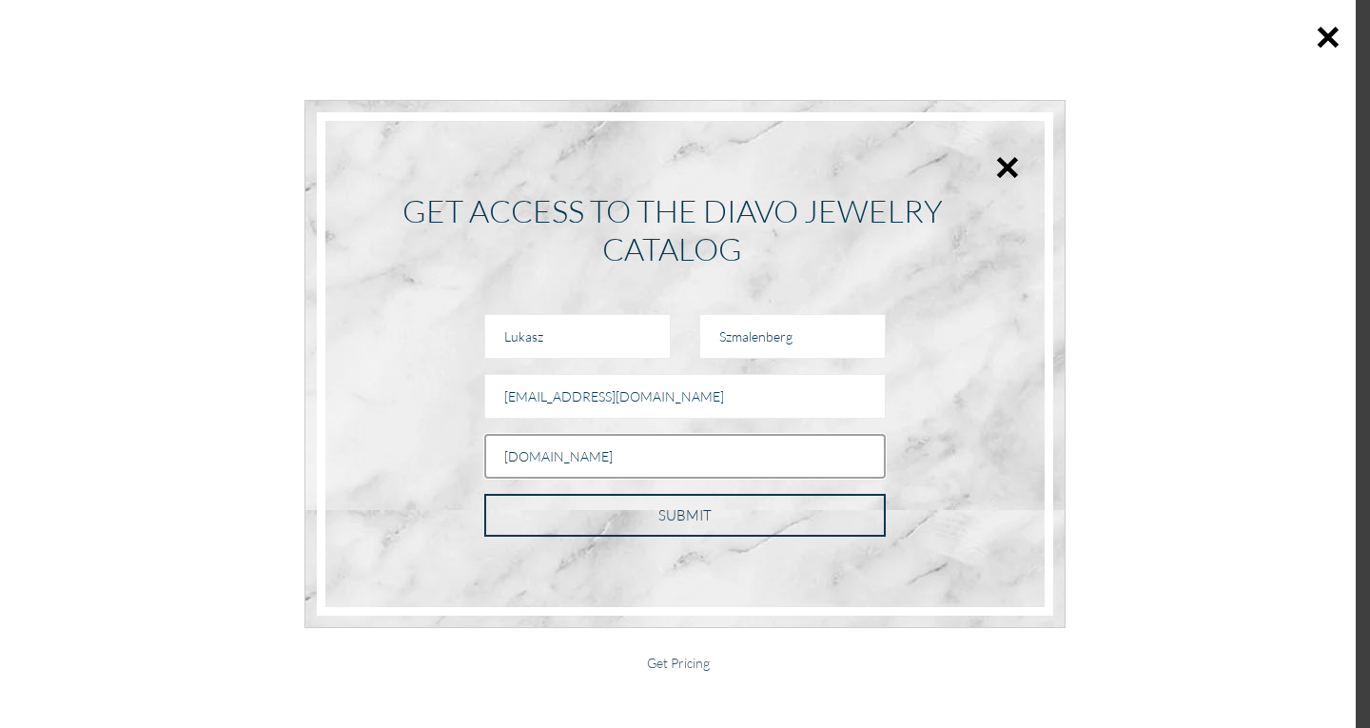
type input "www.TrueLuxuryExchange.com"
click at [695, 533] on input "SUBMIT" at bounding box center [684, 515] width 401 height 43
click at [697, 523] on input "SUBMIT" at bounding box center [684, 515] width 401 height 43
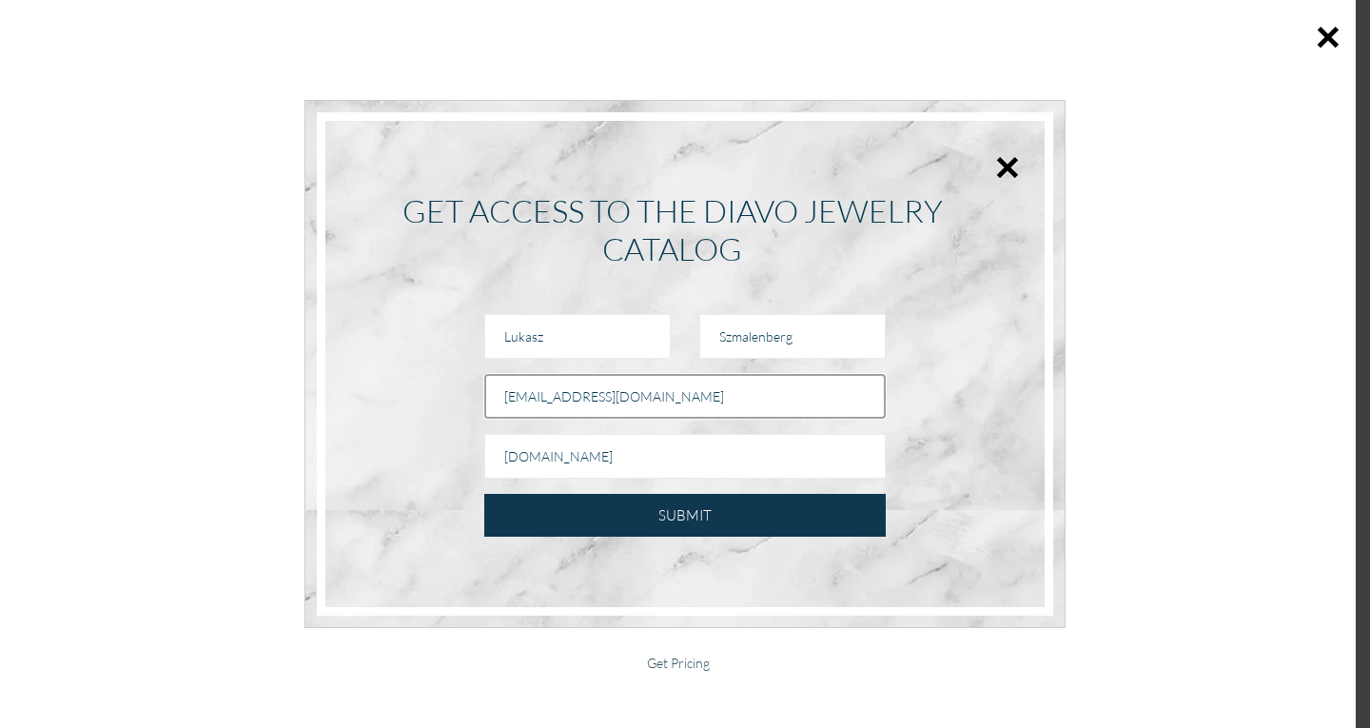
drag, startPoint x: 714, startPoint y: 398, endPoint x: 497, endPoint y: 402, distance: 216.9
click at [497, 402] on input "Email" at bounding box center [684, 396] width 401 height 45
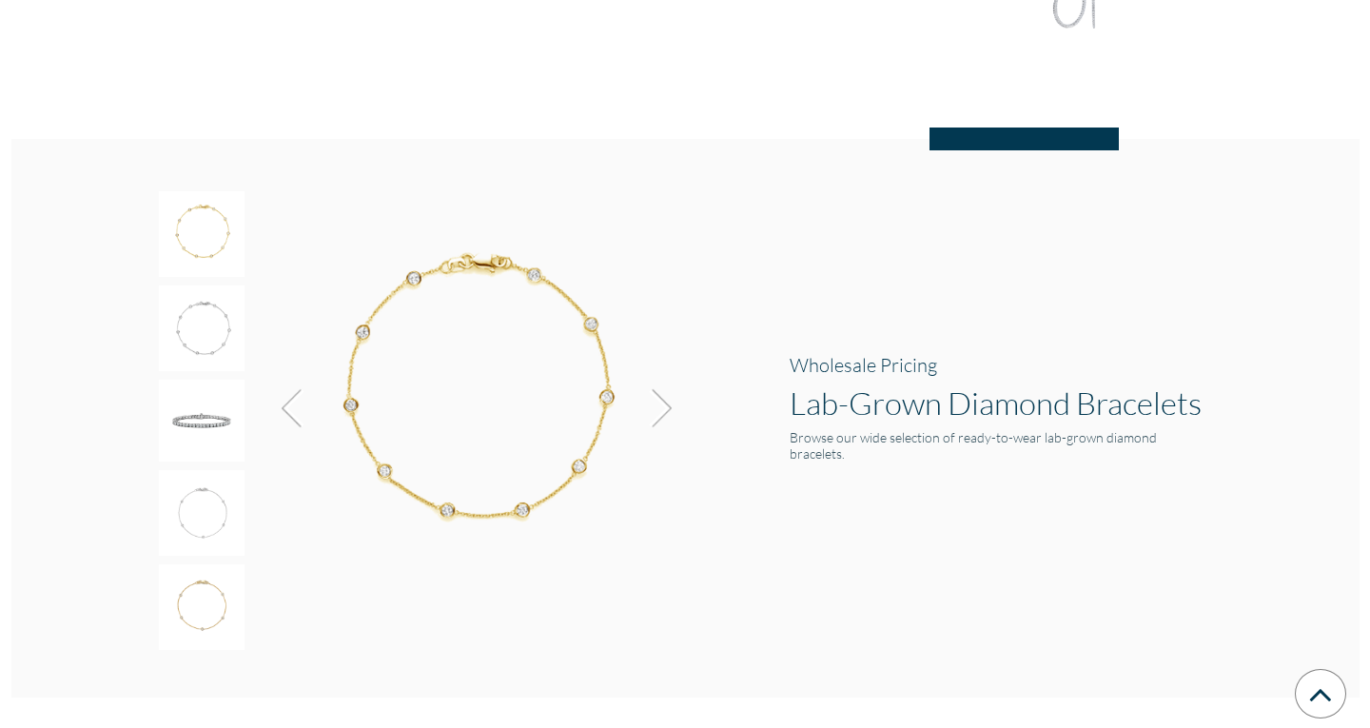
scroll to position [3035, 0]
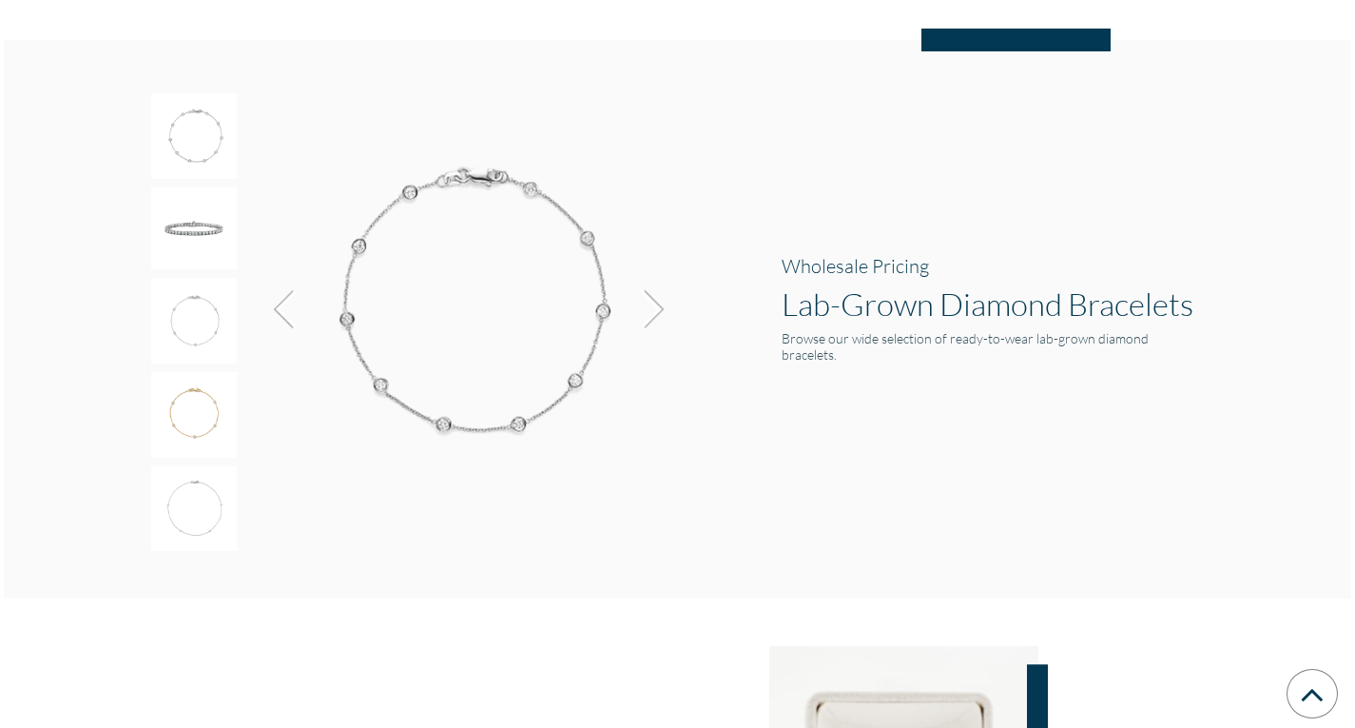
click at [589, 299] on img at bounding box center [466, 302] width 428 height 428
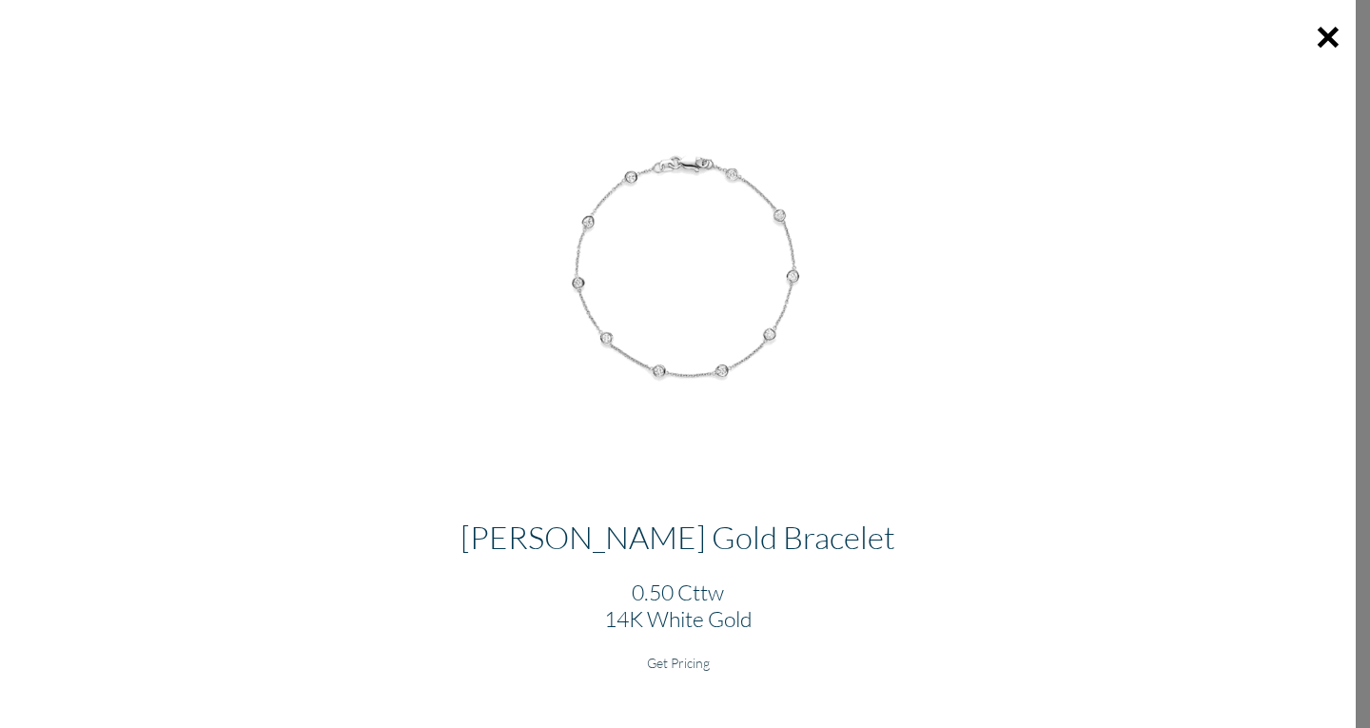
click at [664, 671] on div "[PERSON_NAME] Gold Bracelet 0.50 Cttw 14K White Gold Get Pricing" at bounding box center [677, 614] width 1355 height 226
click at [668, 665] on h6 "Get Pricing" at bounding box center [677, 662] width 1325 height 16
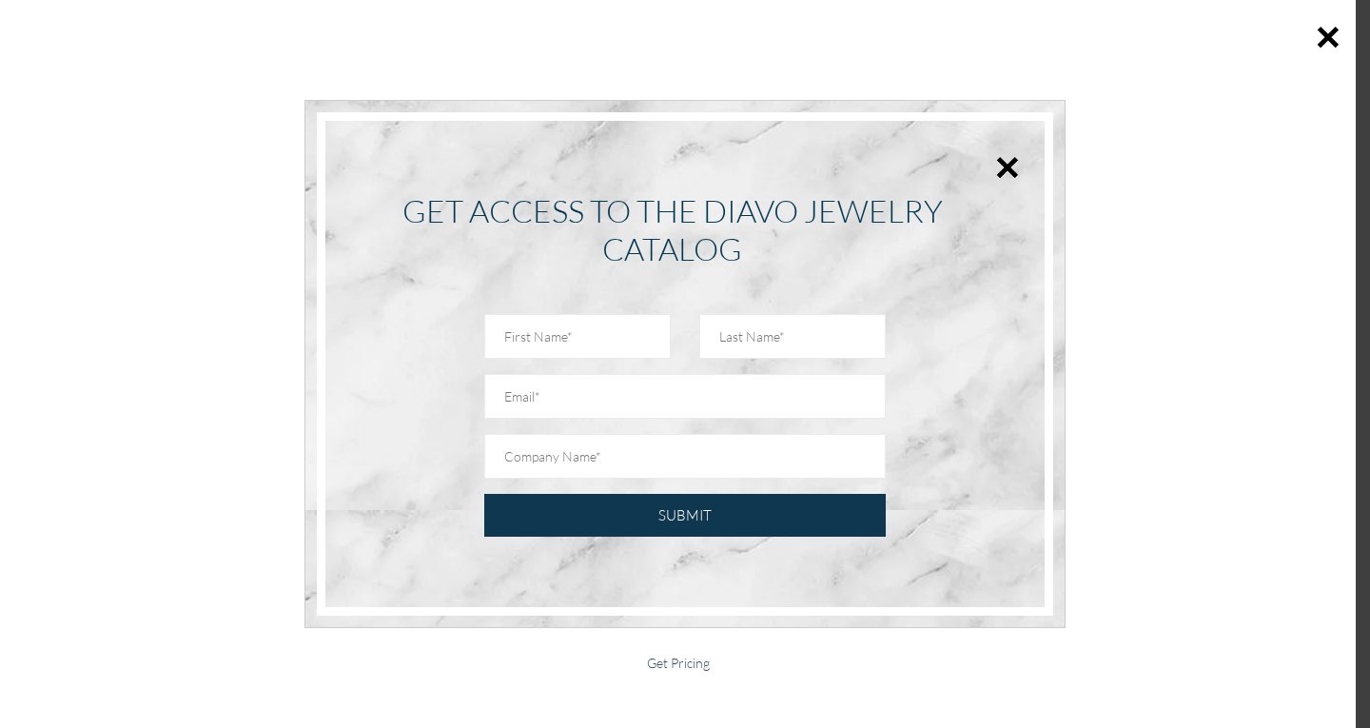
scroll to position [95, 0]
